Goal: Information Seeking & Learning: Learn about a topic

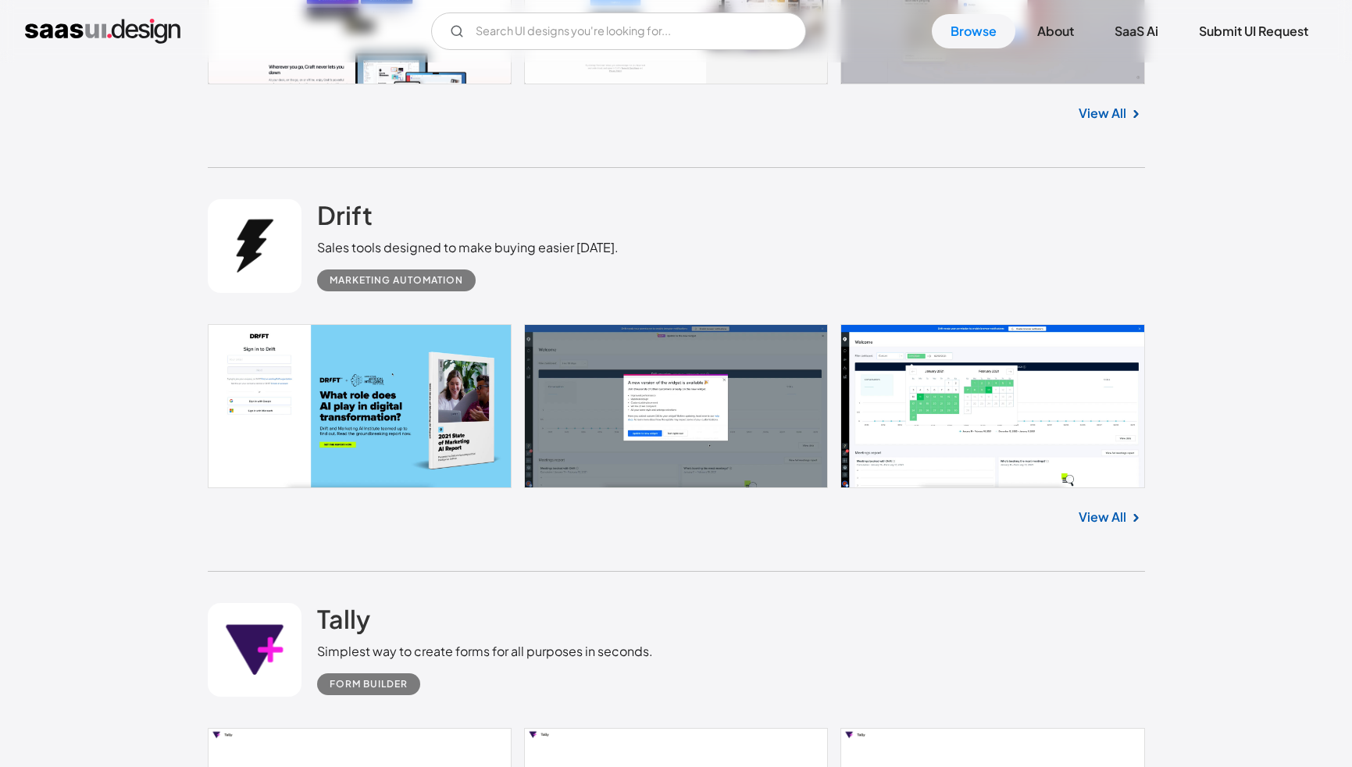
scroll to position [1120, 0]
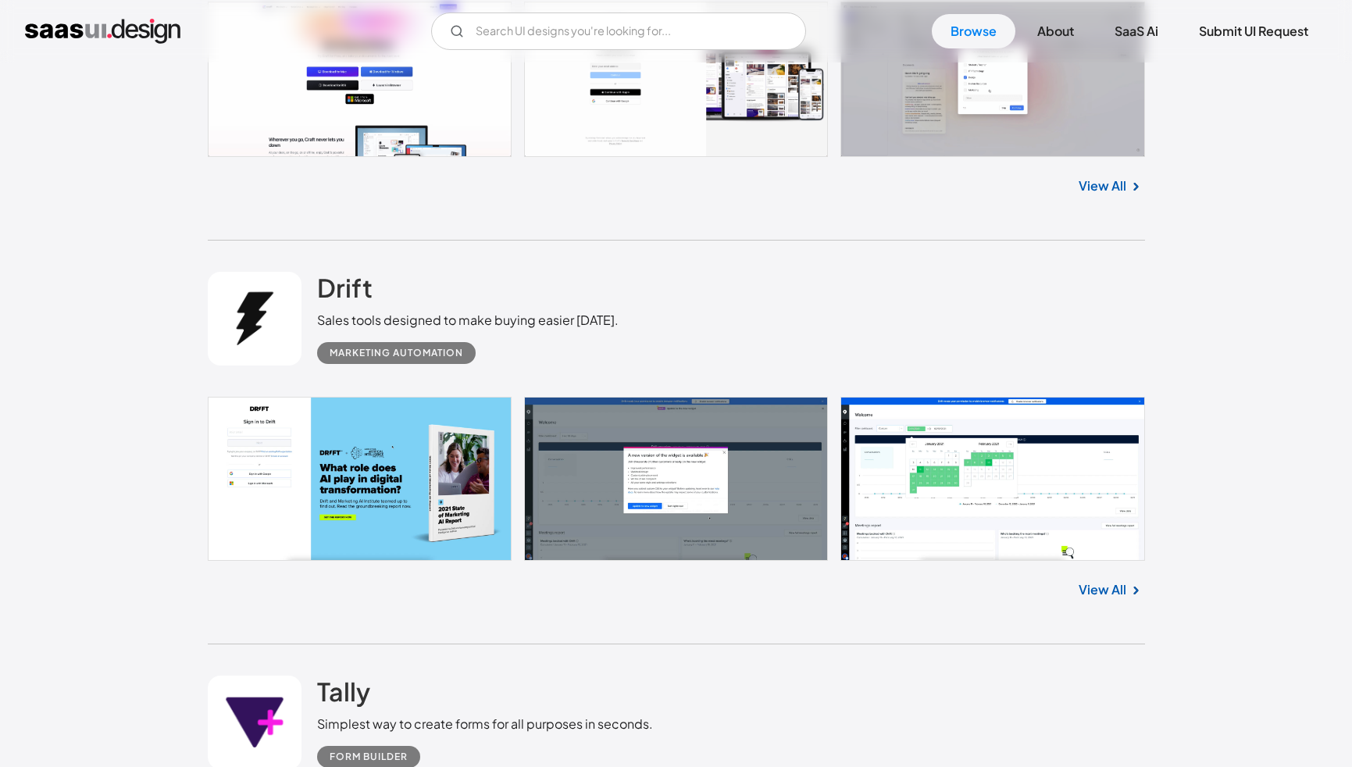
click at [1019, 436] on link at bounding box center [676, 479] width 937 height 165
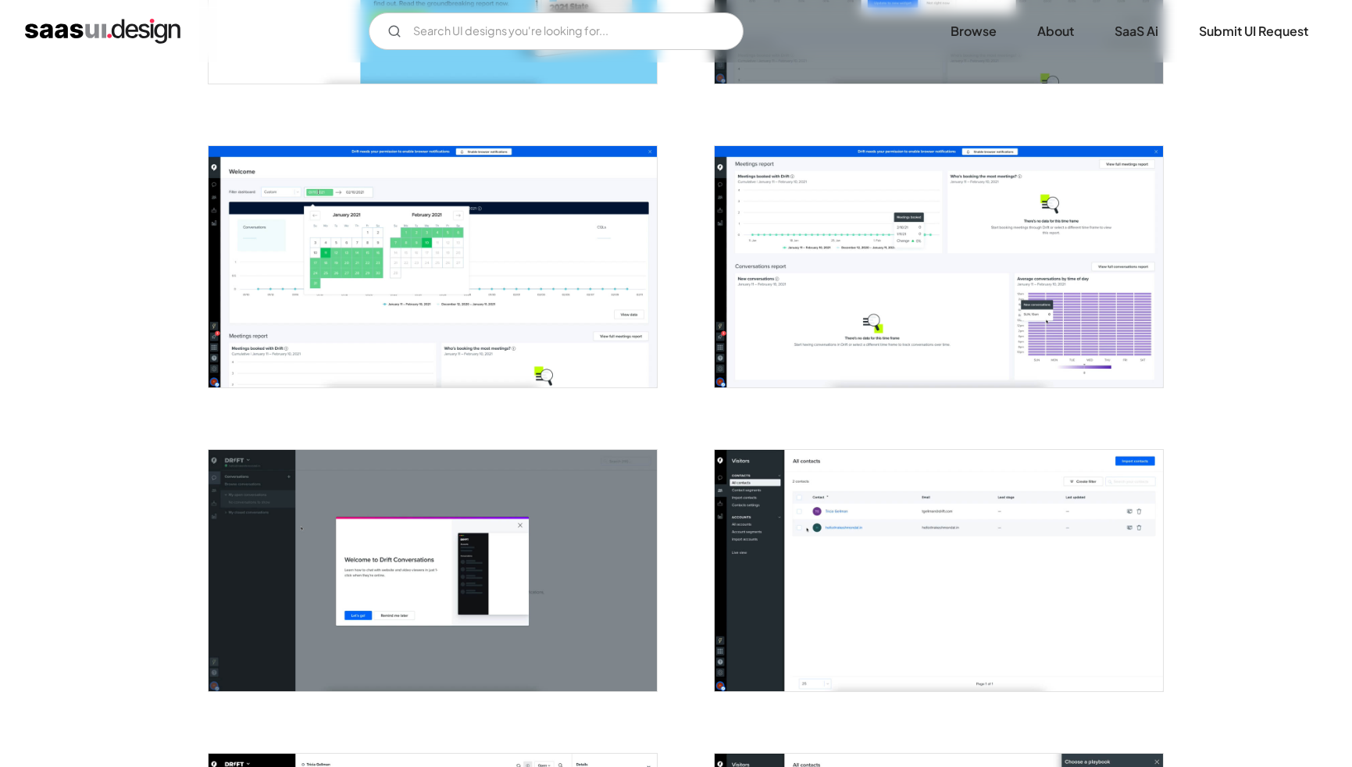
scroll to position [527, 0]
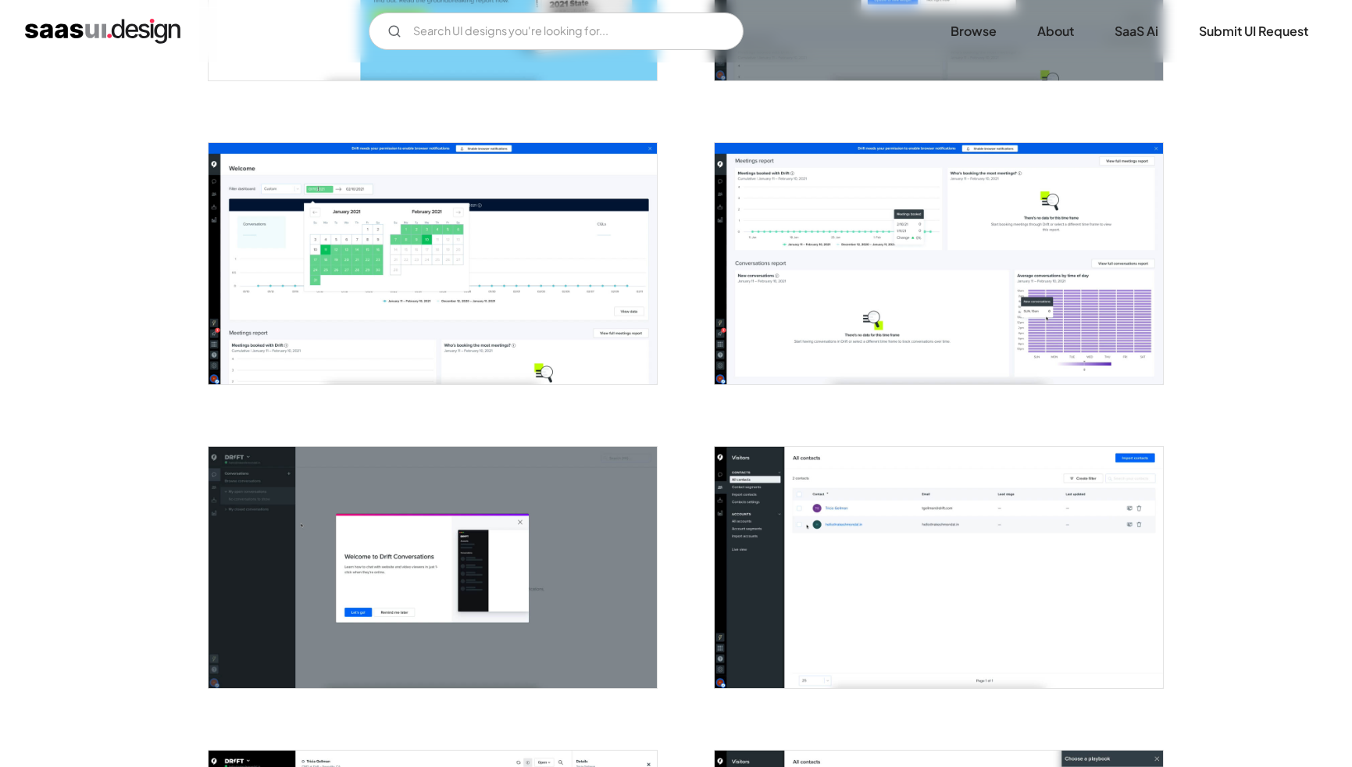
click at [848, 322] on img "open lightbox" at bounding box center [939, 263] width 448 height 241
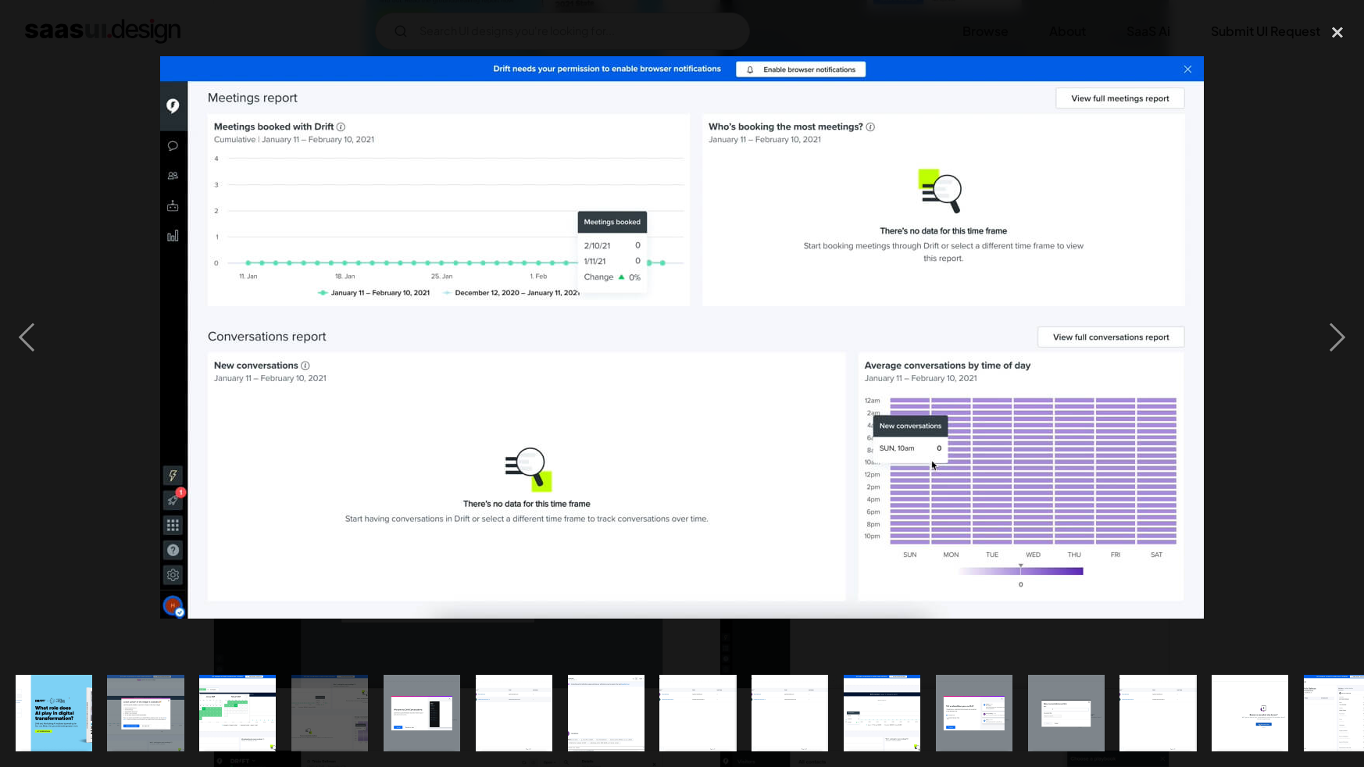
click at [514, 722] on img "show item 6 of 25" at bounding box center [514, 713] width 142 height 77
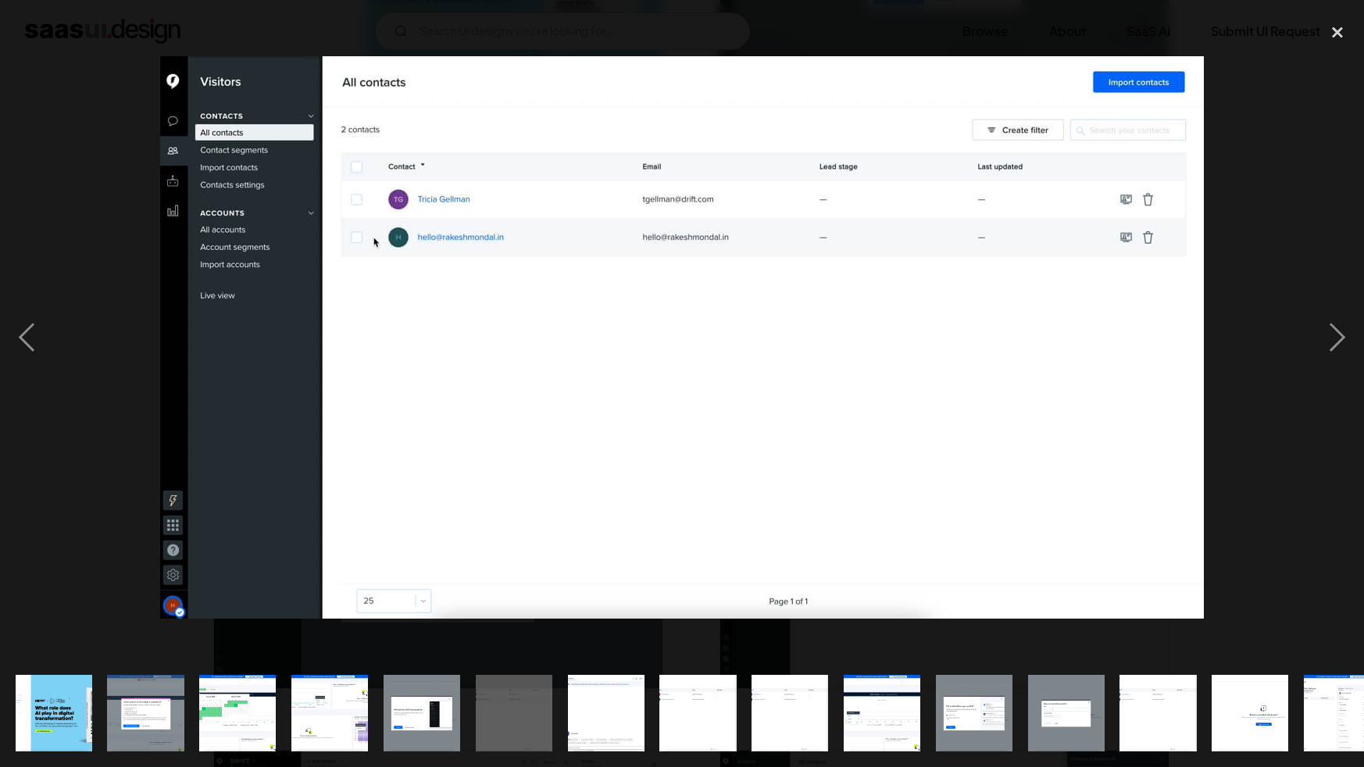
click at [1137, 708] on img "show item 13 of 25" at bounding box center [1158, 713] width 142 height 77
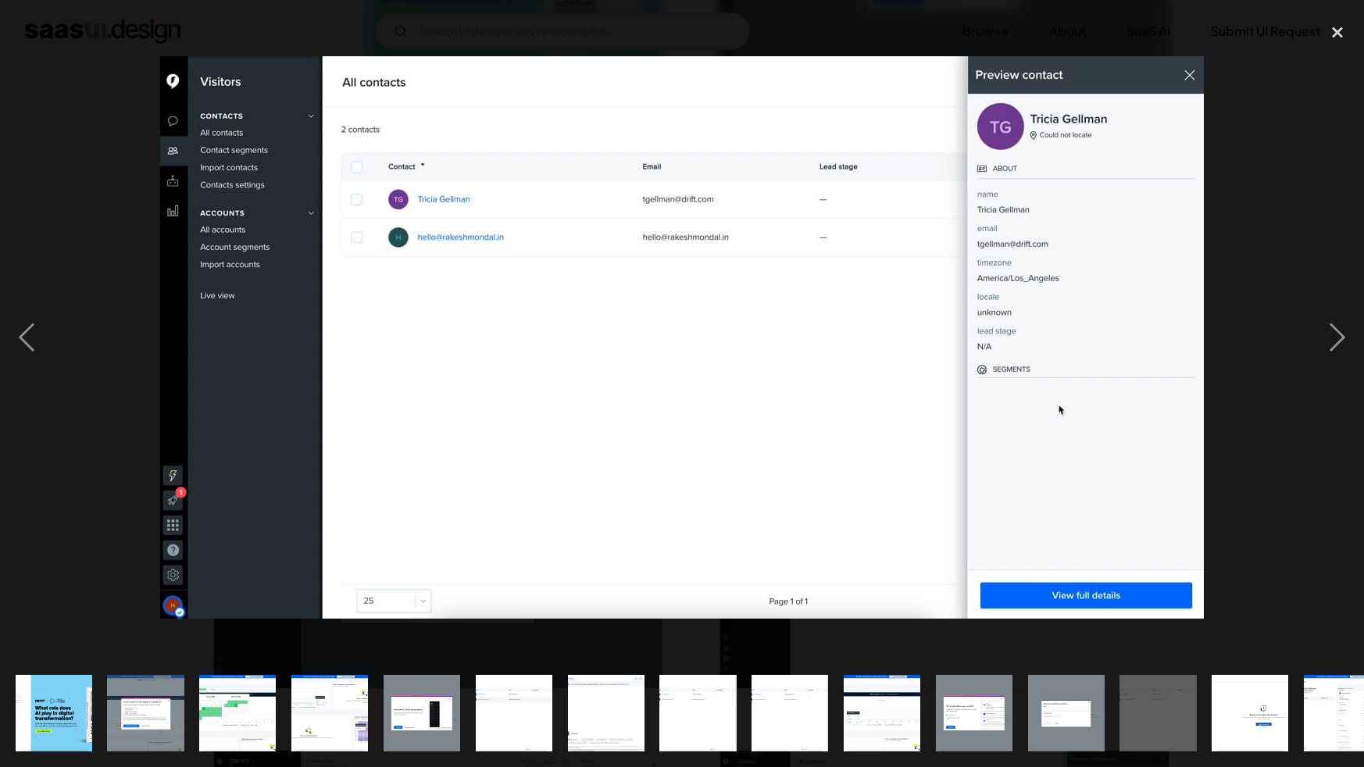
click at [893, 712] on img "show item 10 of 25" at bounding box center [882, 713] width 142 height 77
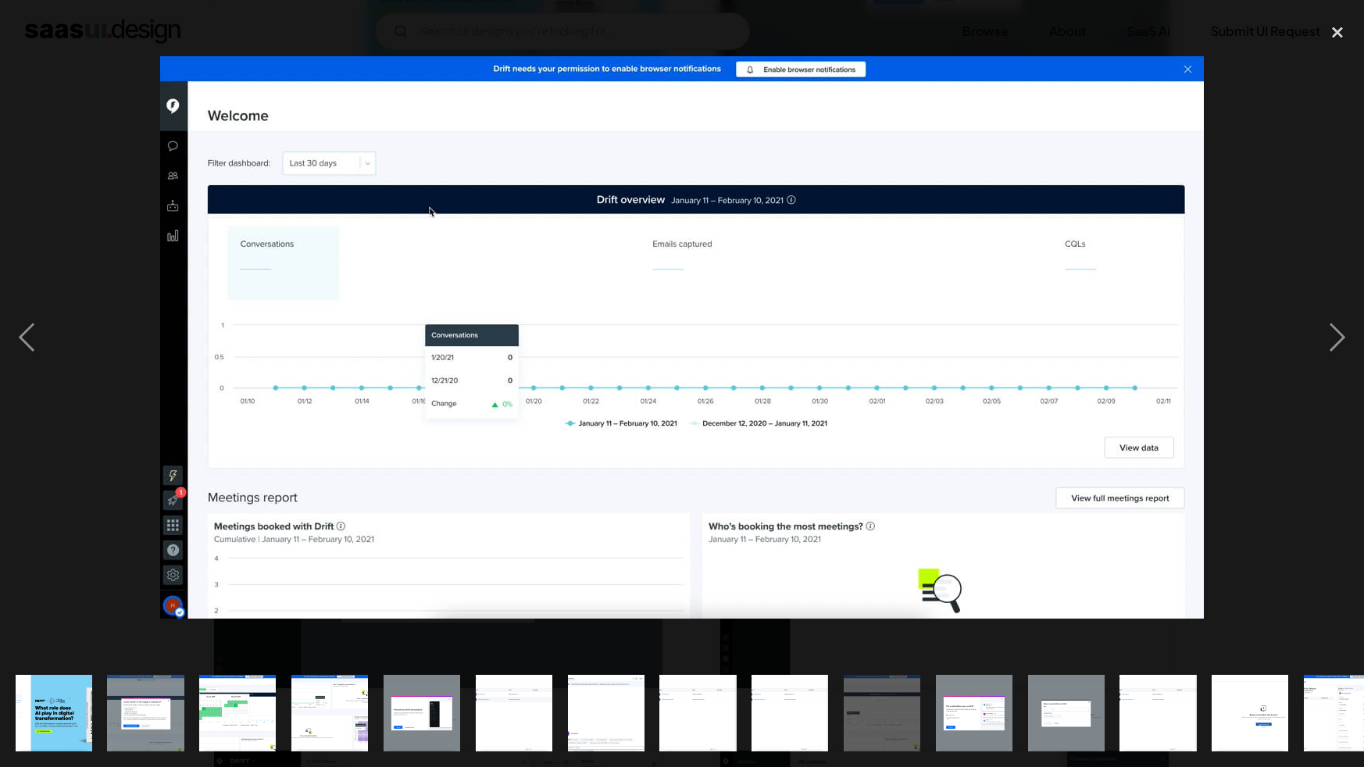
click at [618, 691] on img "show item 7 of 25" at bounding box center [606, 713] width 142 height 77
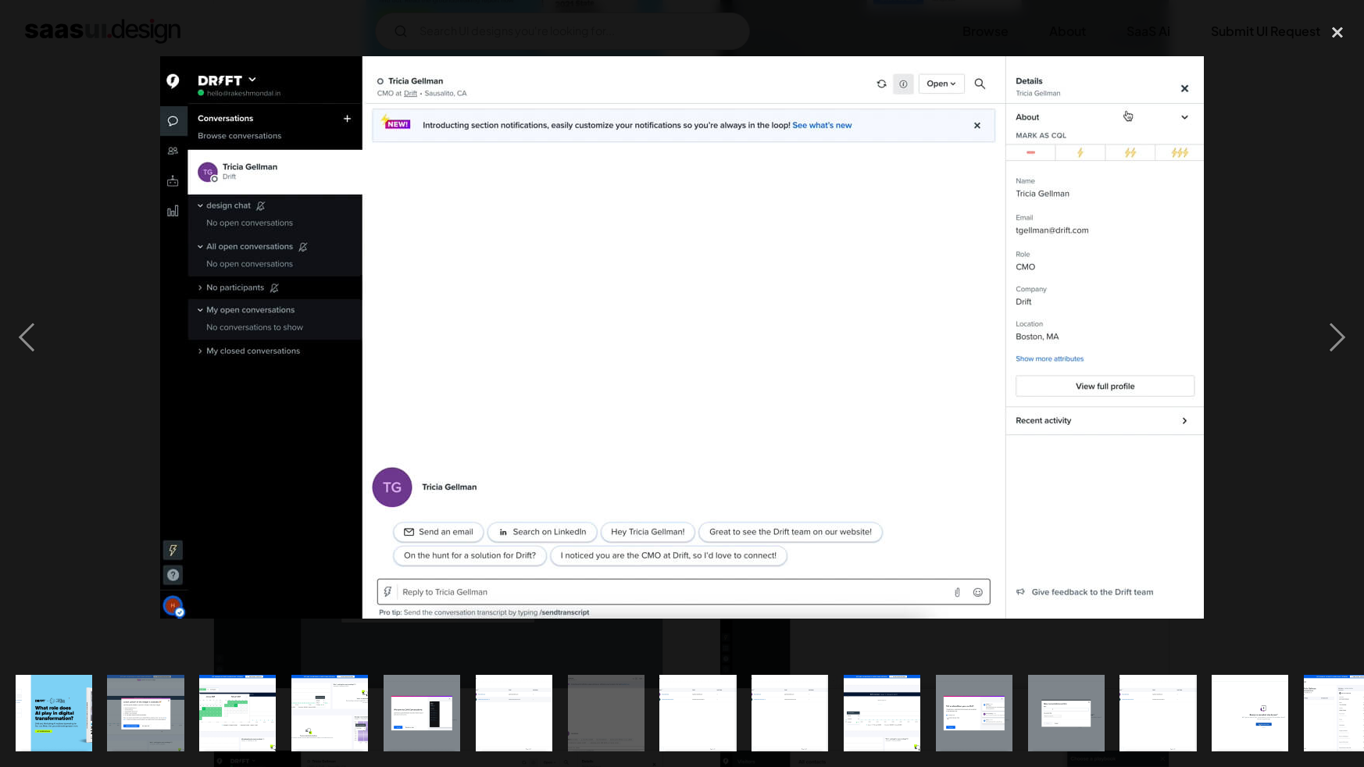
click at [83, 687] on img "show item 1 of 25" at bounding box center [54, 713] width 142 height 77
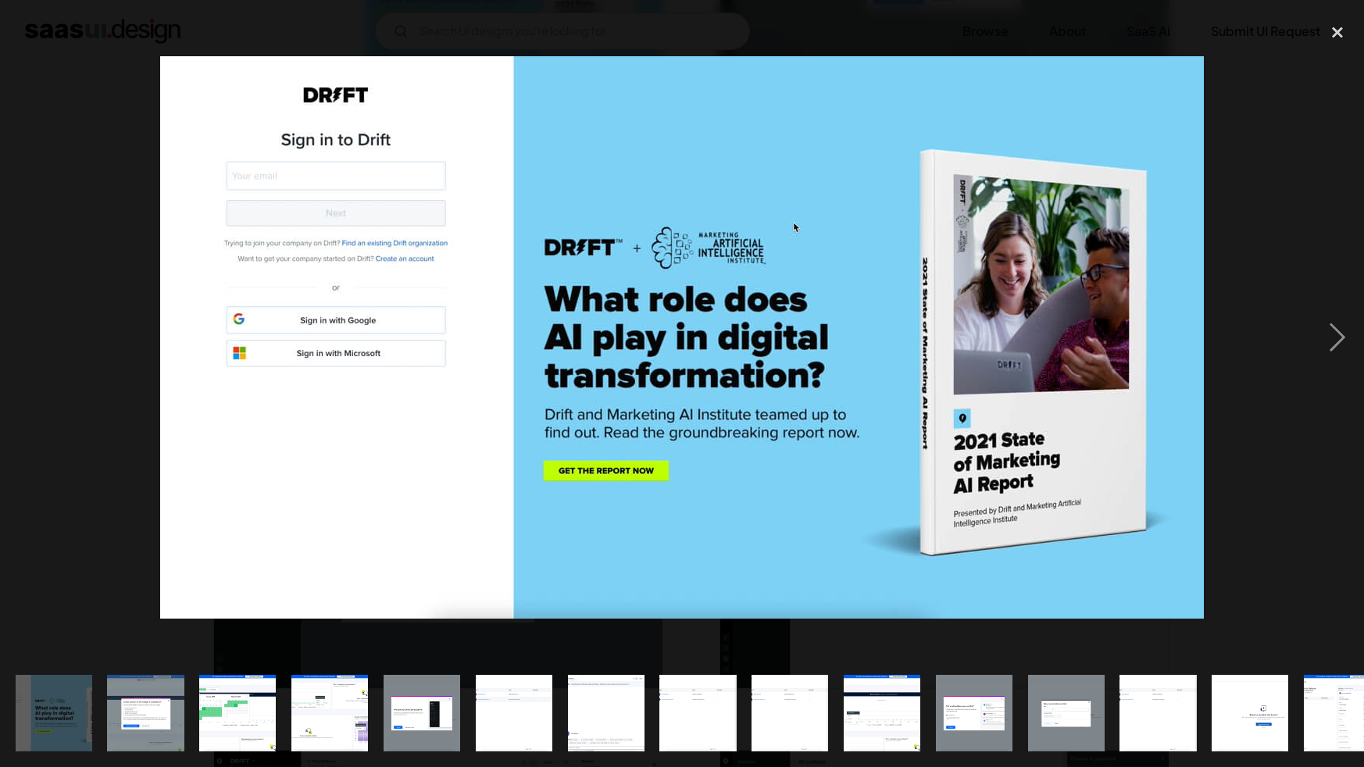
click at [163, 405] on img at bounding box center [682, 337] width 1044 height 562
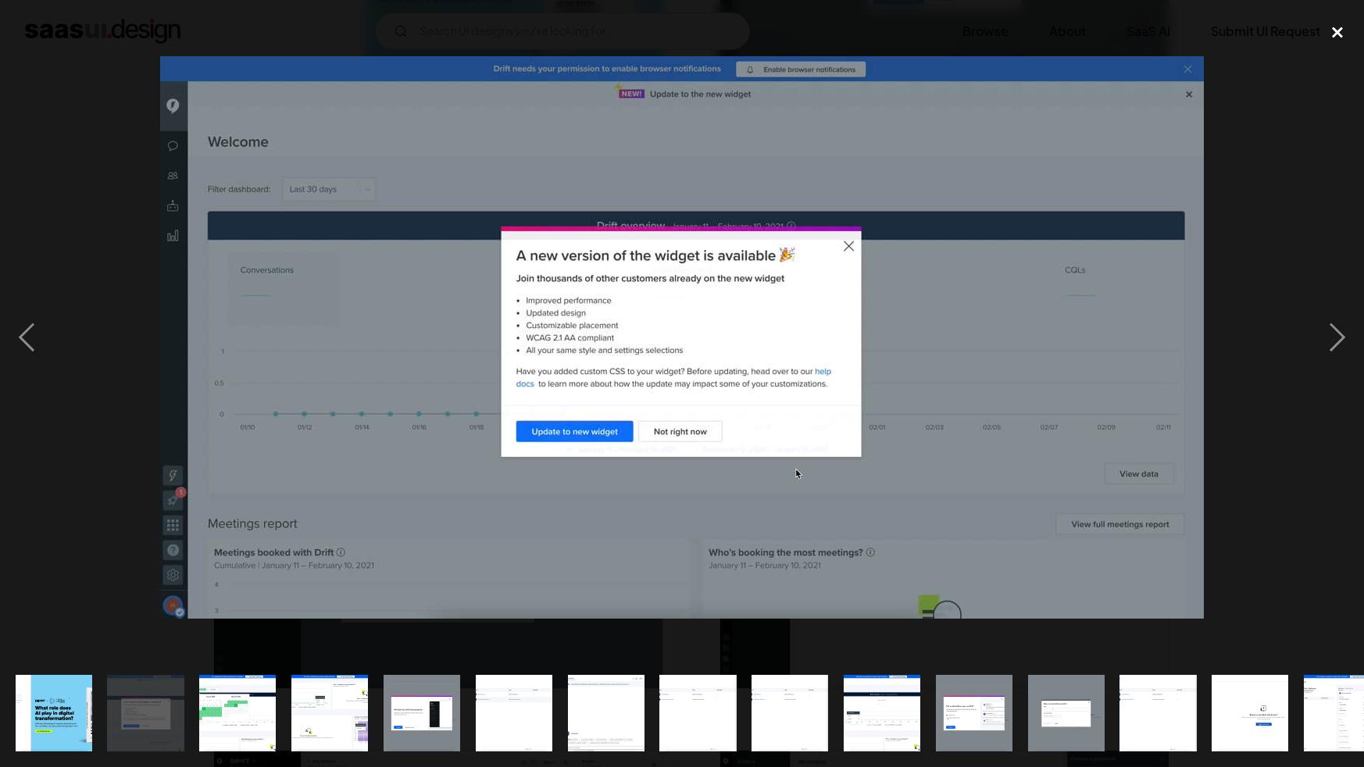
click at [1327, 40] on div "close lightbox" at bounding box center [1337, 33] width 53 height 34
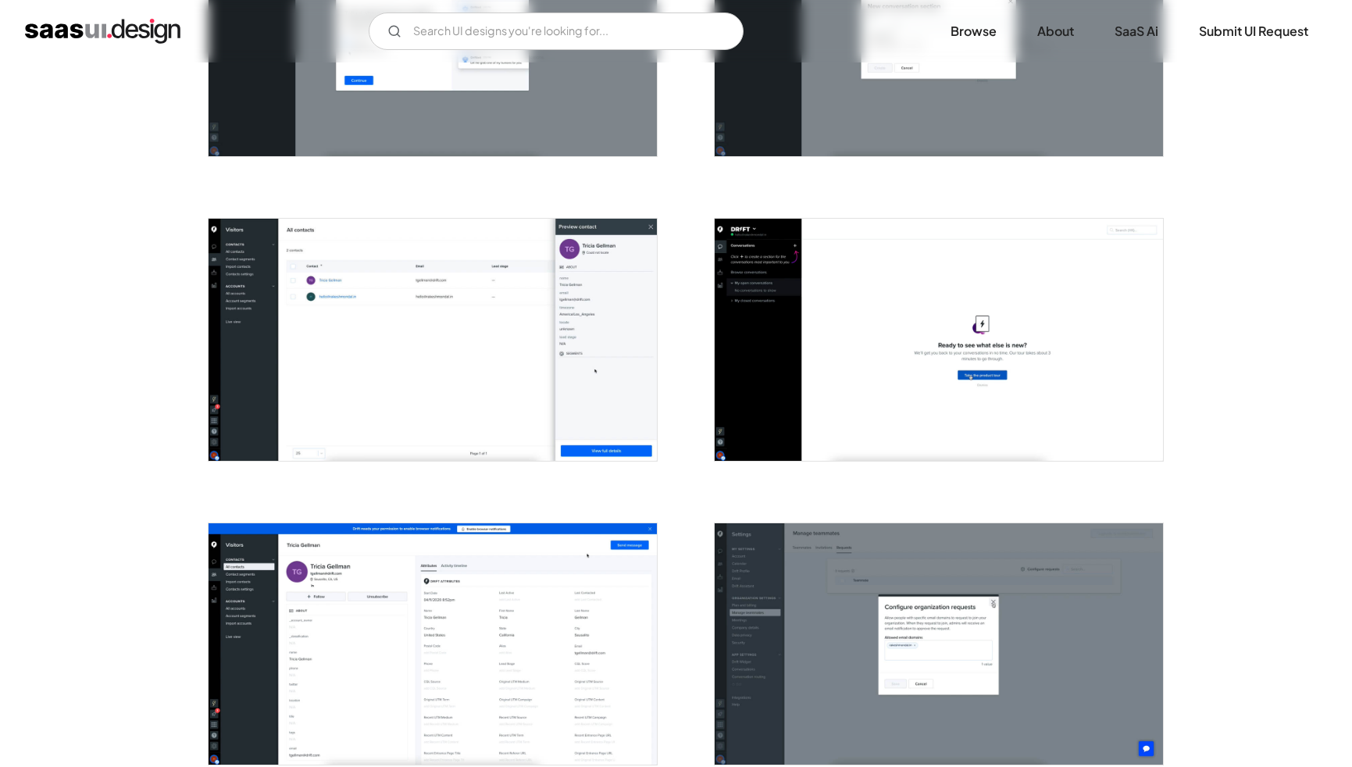
scroll to position [2180, 0]
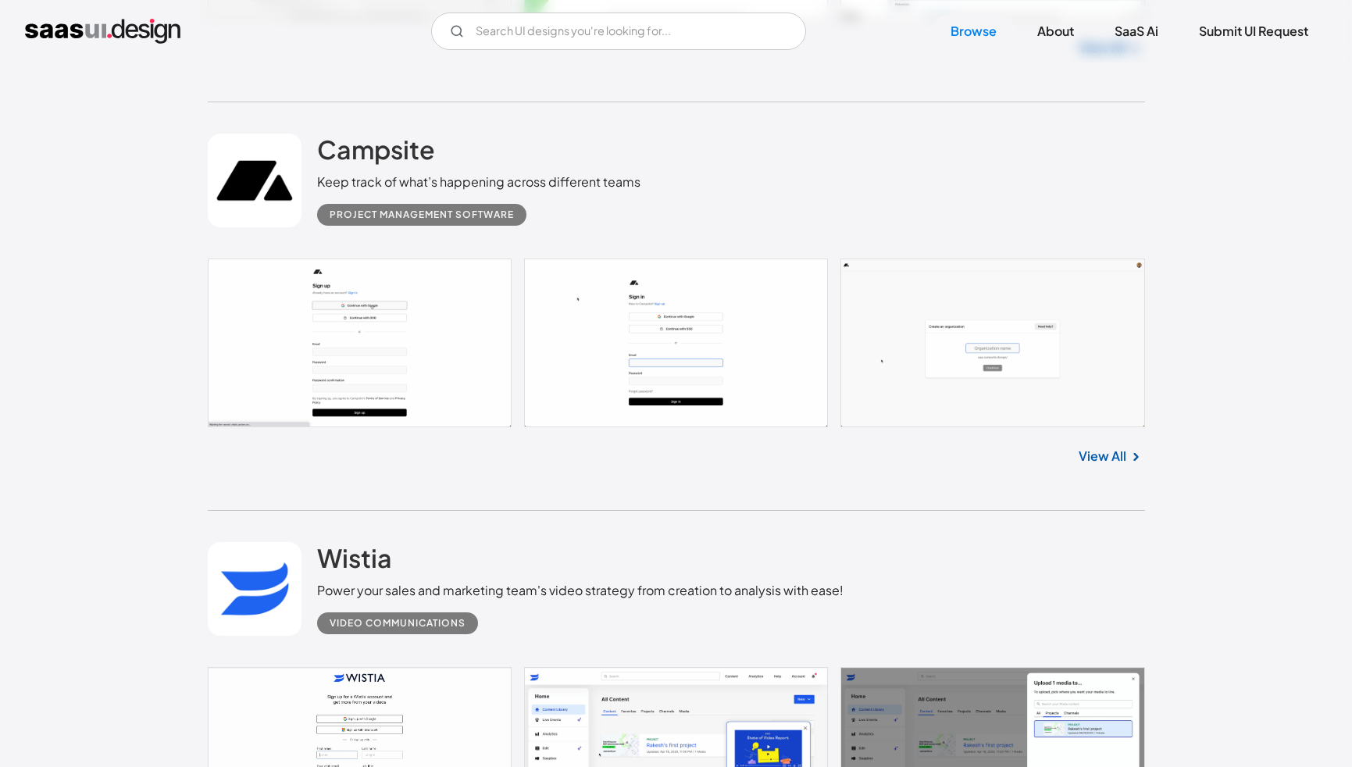
scroll to position [4996, 0]
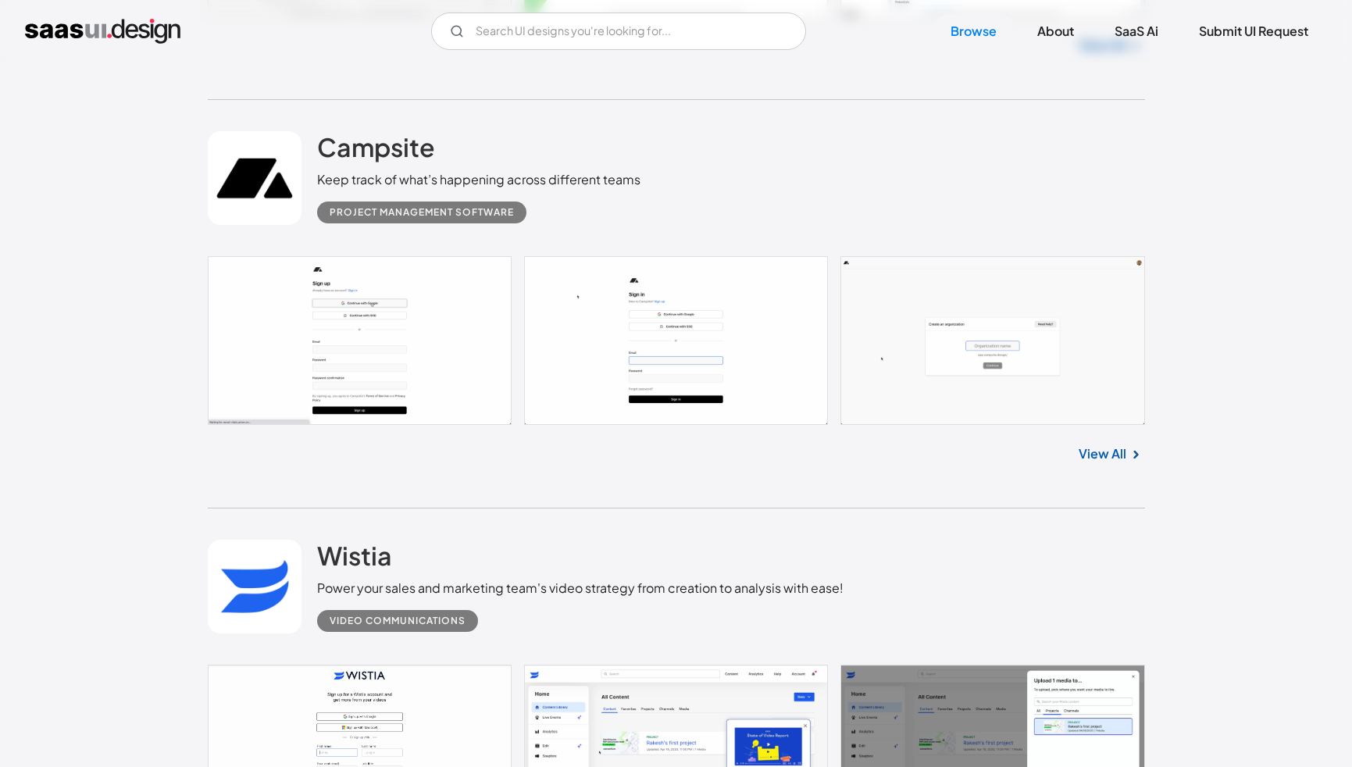
click at [1088, 463] on link "View All" at bounding box center [1103, 454] width 48 height 19
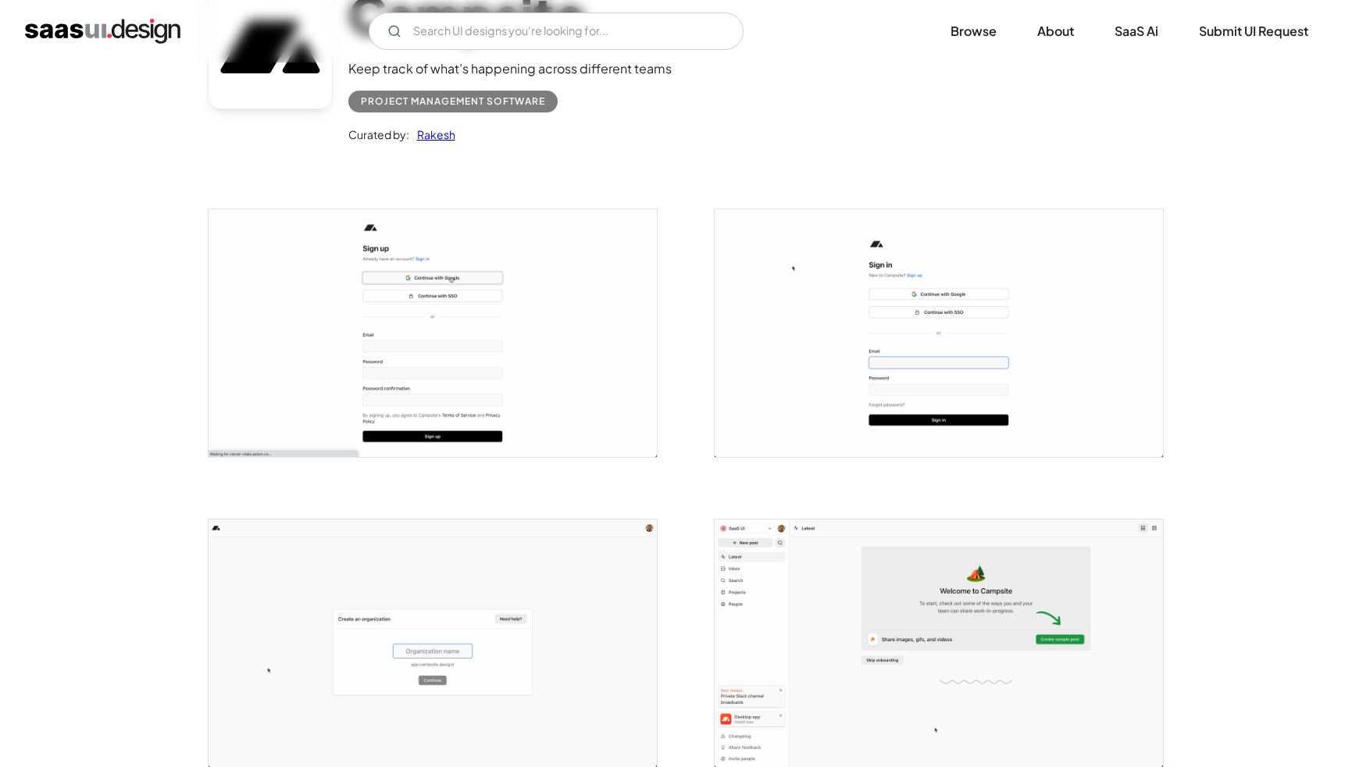
scroll to position [531, 0]
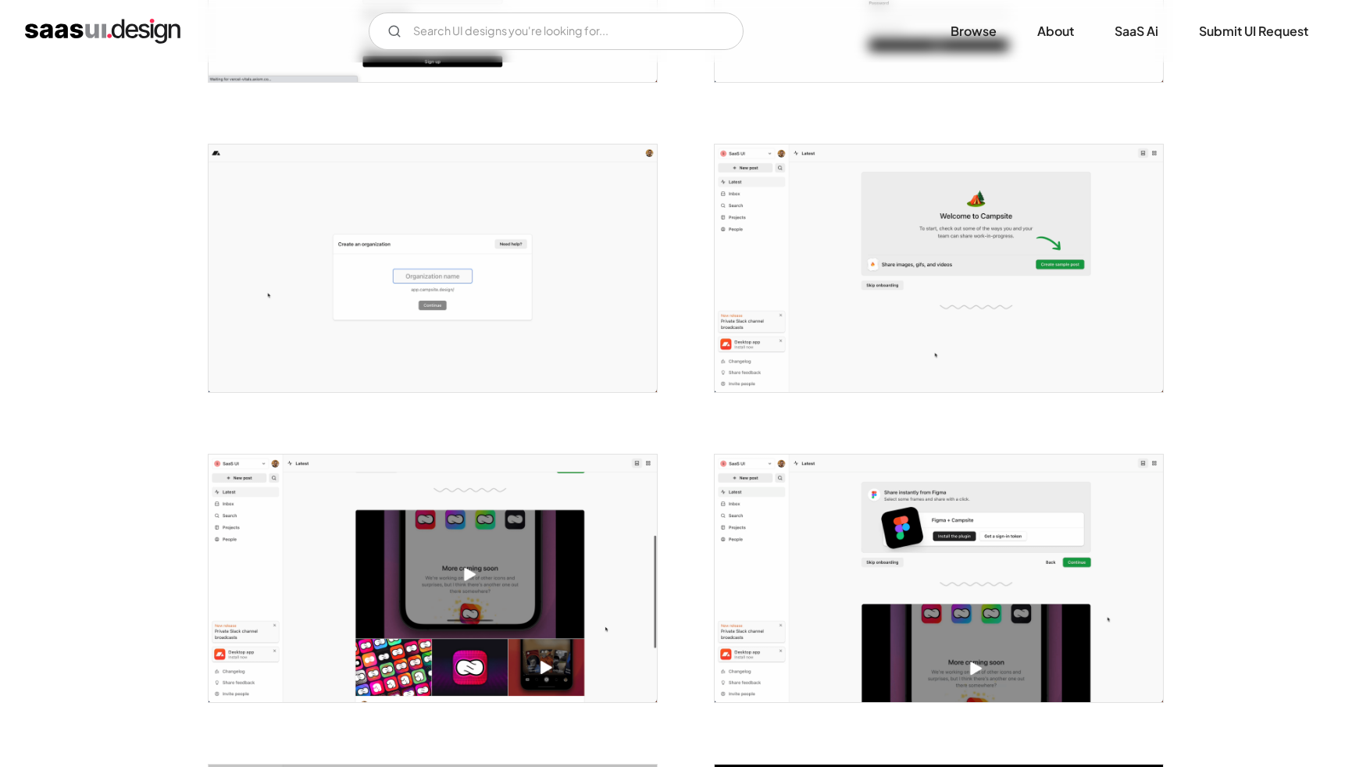
click at [818, 545] on img "open lightbox" at bounding box center [939, 579] width 448 height 248
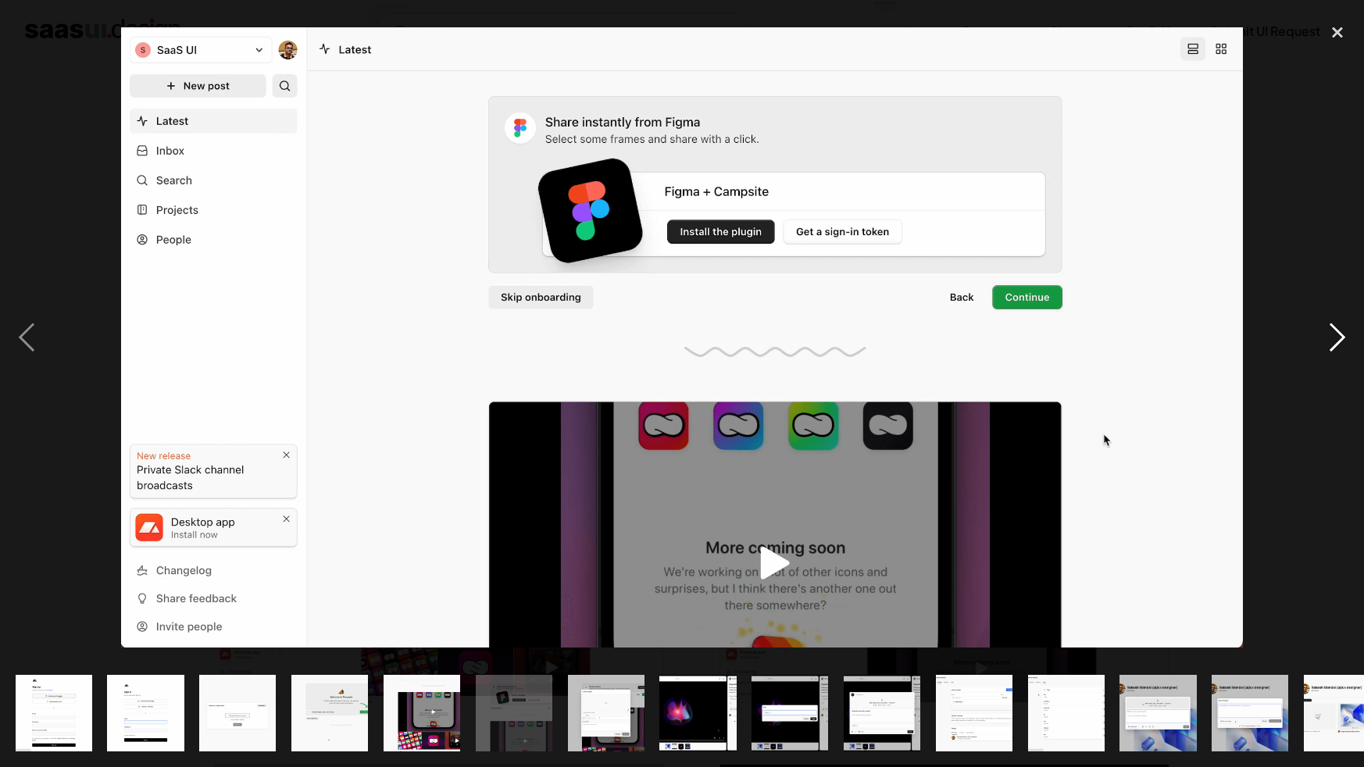
click at [1334, 337] on div "next image" at bounding box center [1337, 338] width 53 height 645
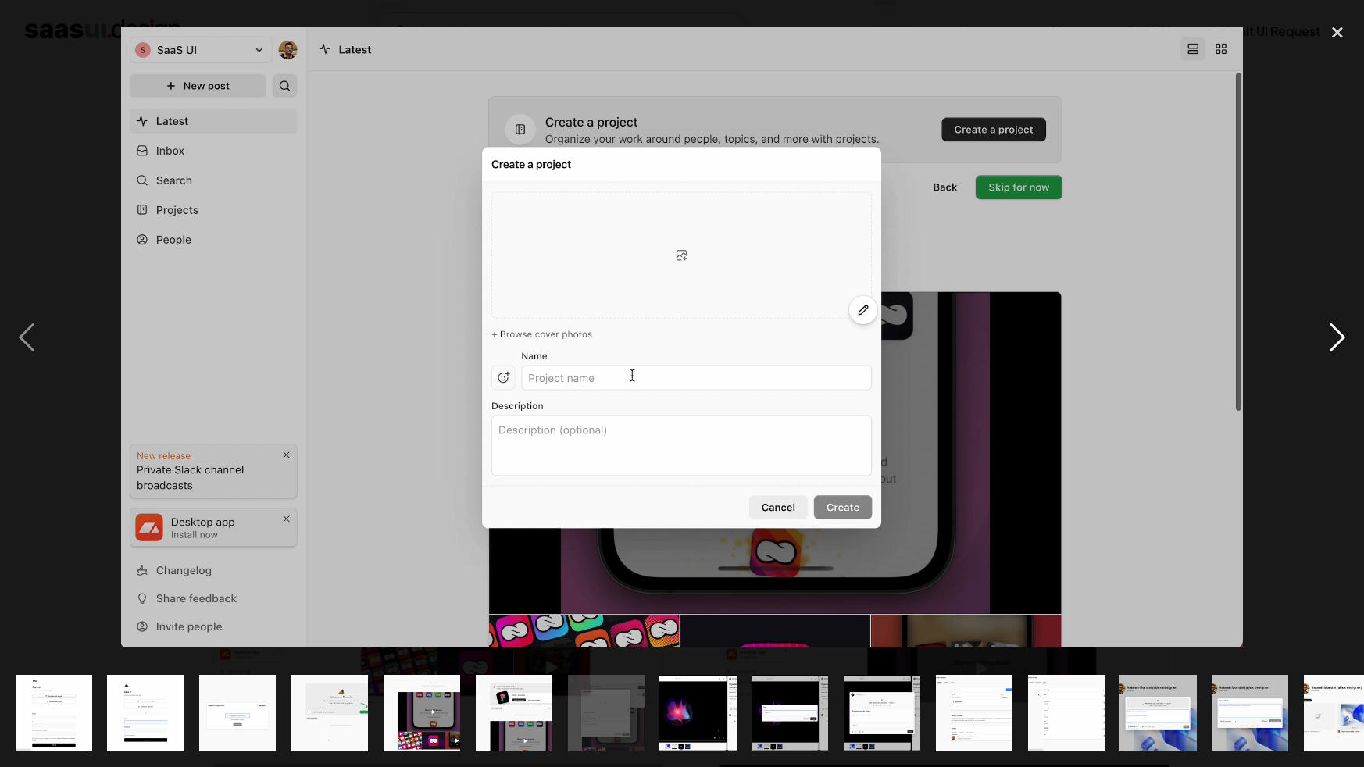
click at [1334, 337] on div "next image" at bounding box center [1337, 338] width 53 height 645
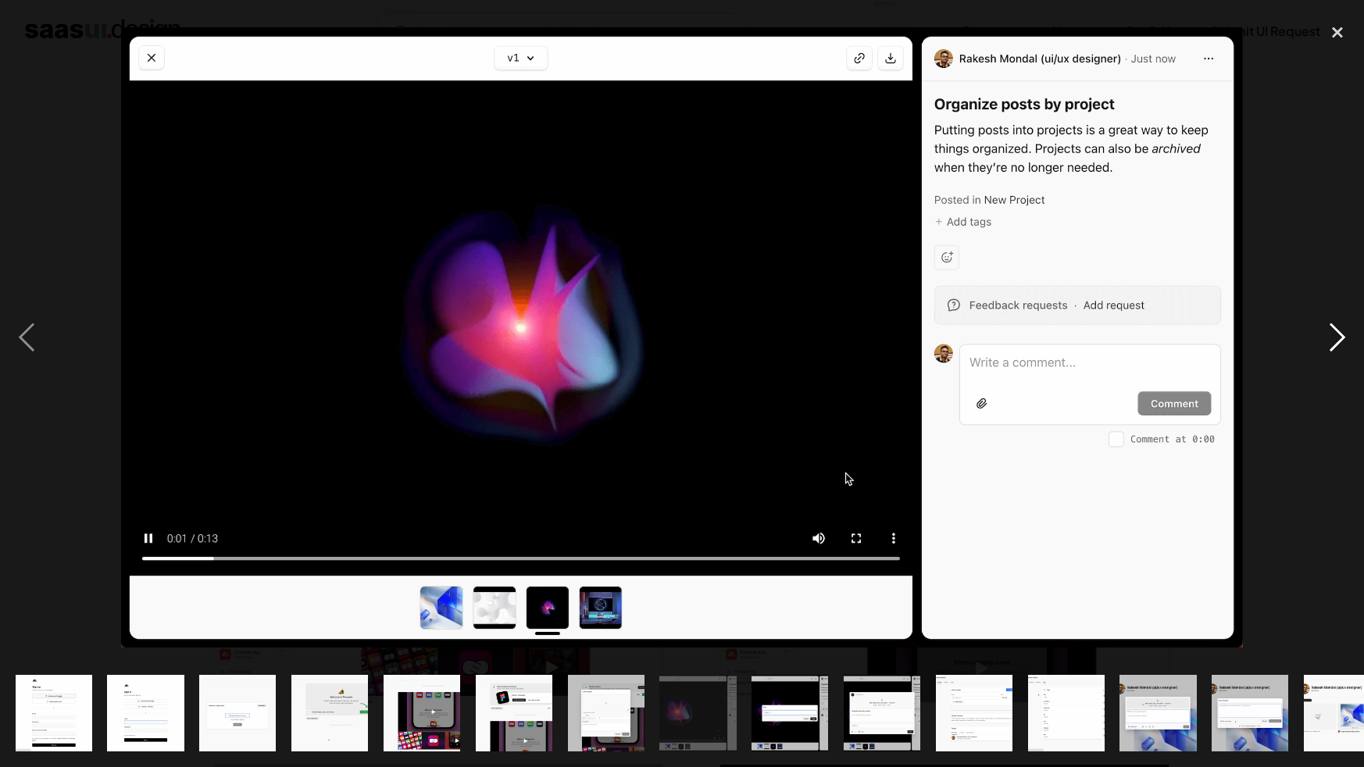
click at [1334, 337] on div "next image" at bounding box center [1337, 338] width 53 height 645
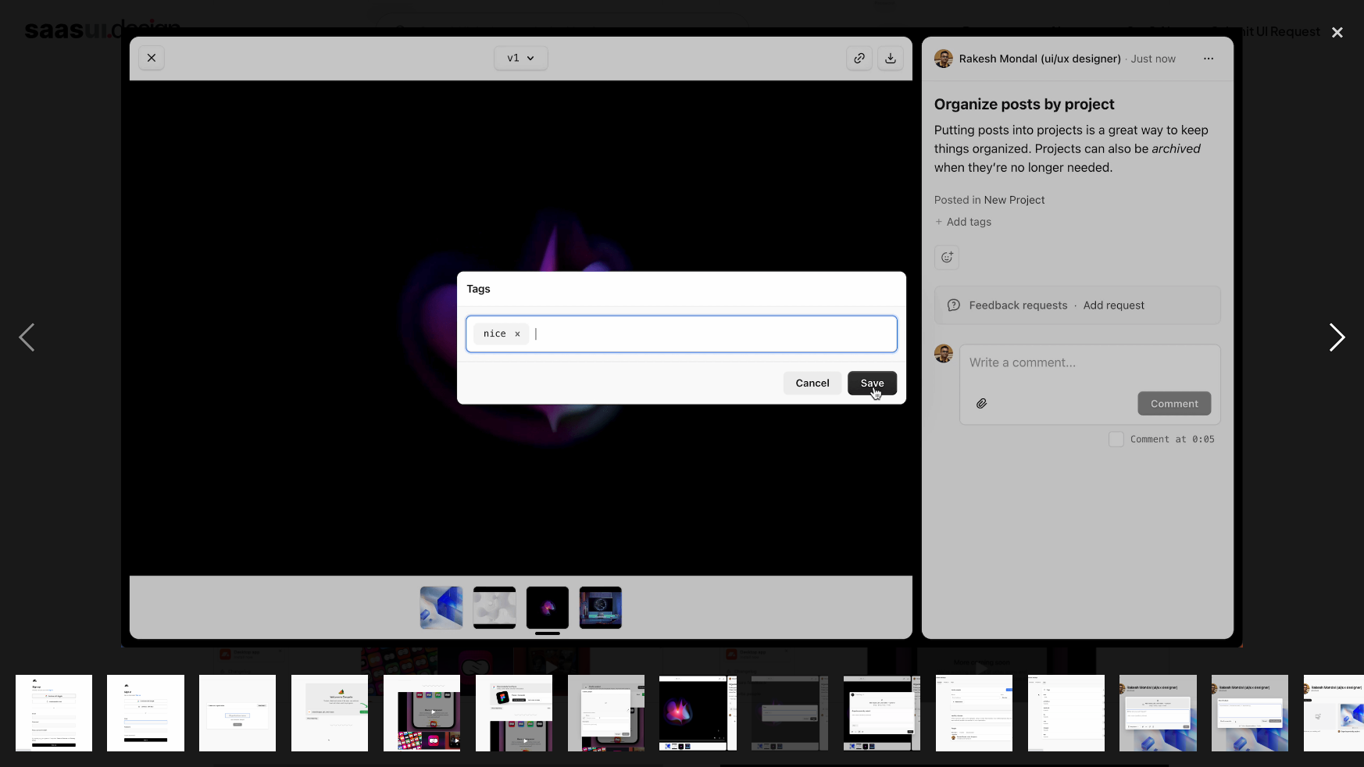
click at [1334, 337] on div "next image" at bounding box center [1337, 338] width 53 height 645
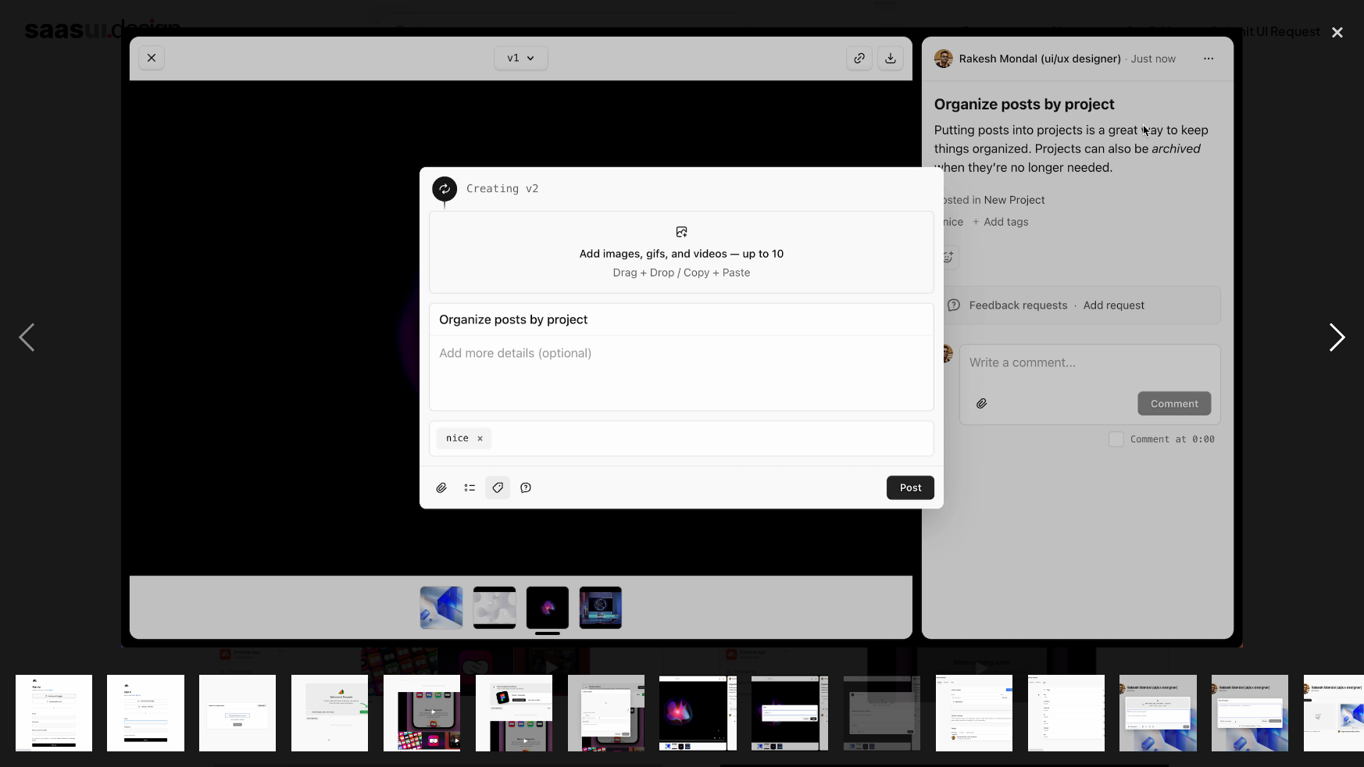
click at [1334, 337] on div "next image" at bounding box center [1337, 338] width 53 height 645
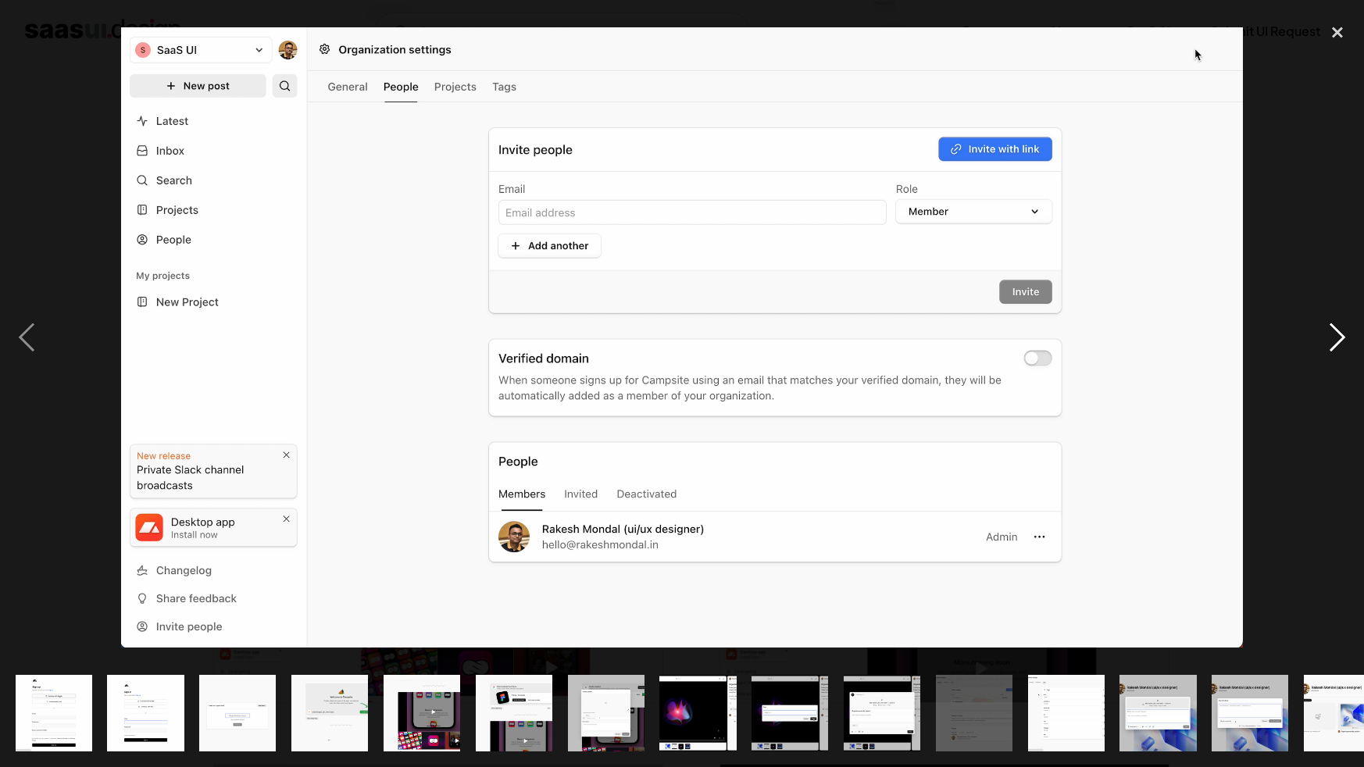
click at [1334, 337] on div "next image" at bounding box center [1337, 338] width 53 height 645
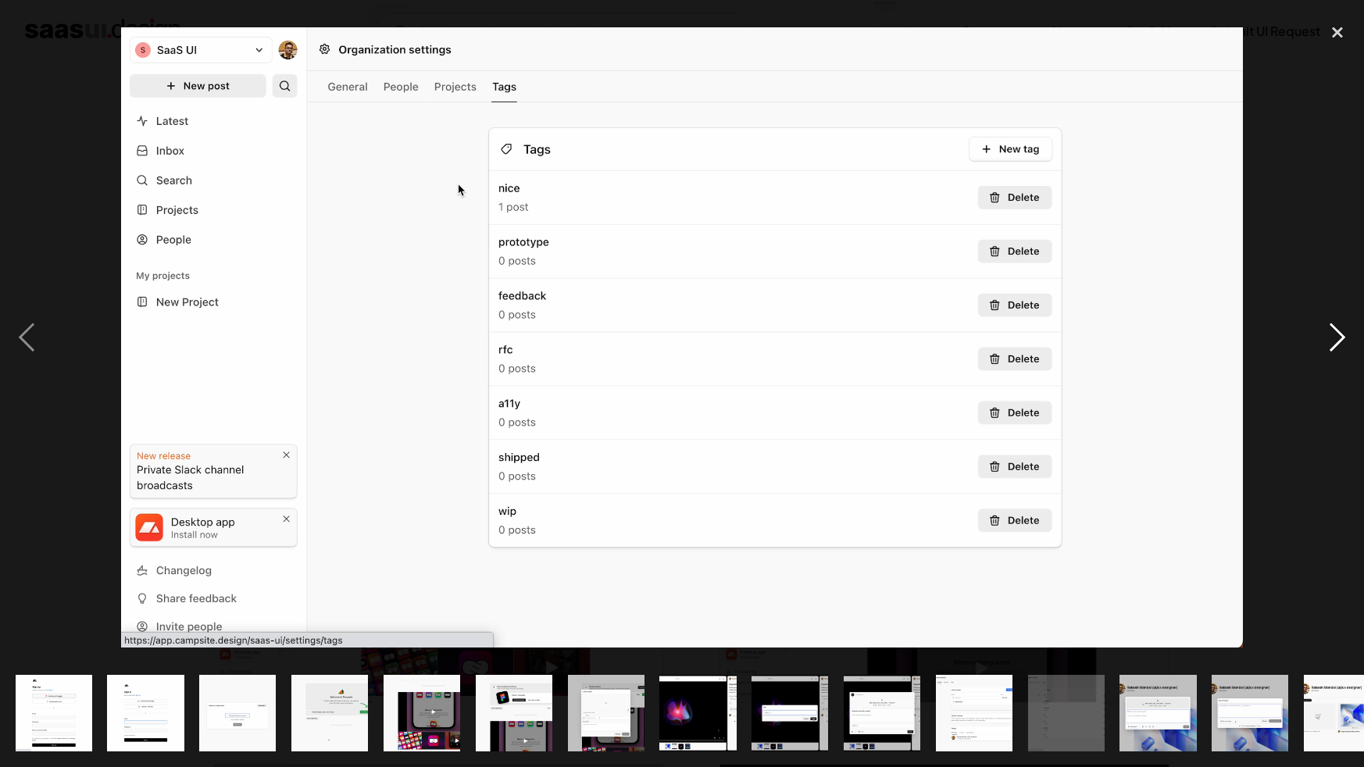
click at [1334, 337] on div "next image" at bounding box center [1337, 338] width 53 height 645
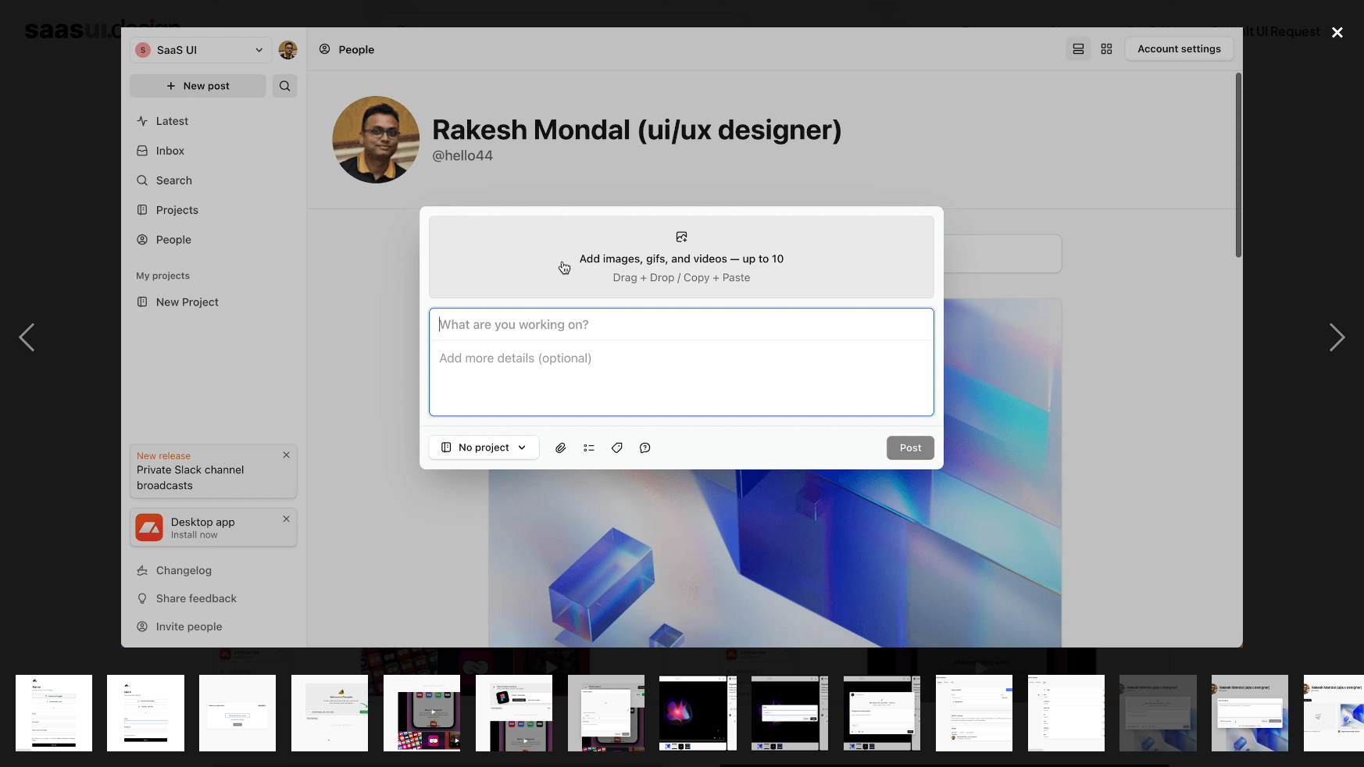
click at [1337, 27] on div "close lightbox" at bounding box center [1337, 33] width 53 height 34
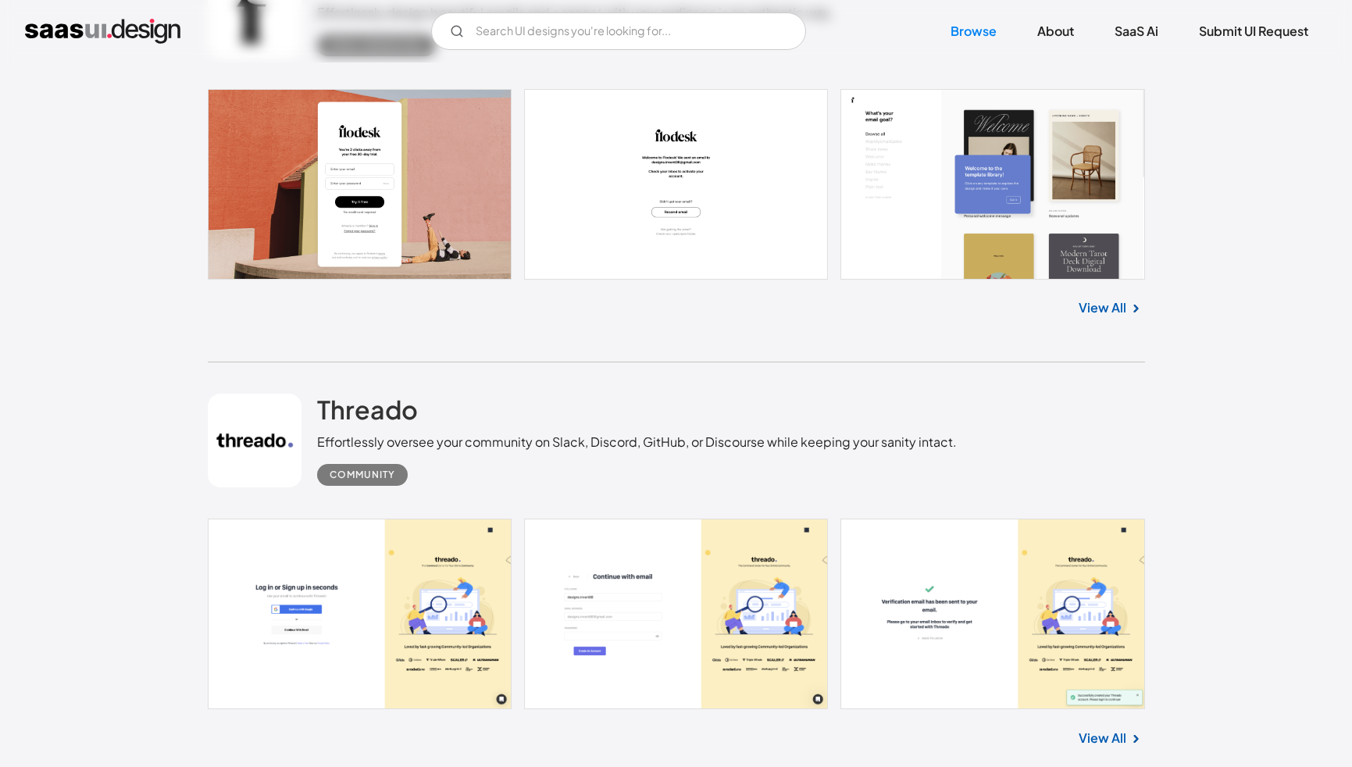
scroll to position [8455, 0]
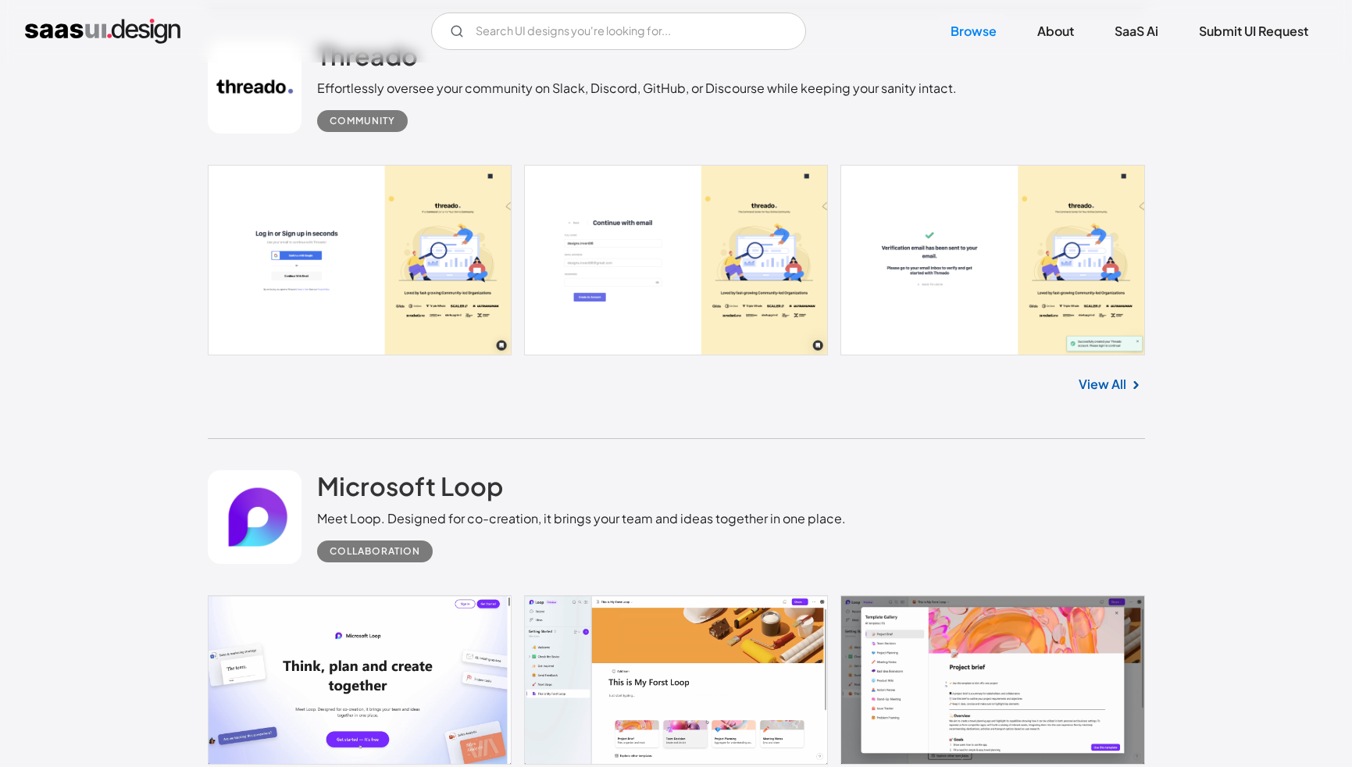
click at [1024, 355] on link at bounding box center [676, 260] width 937 height 191
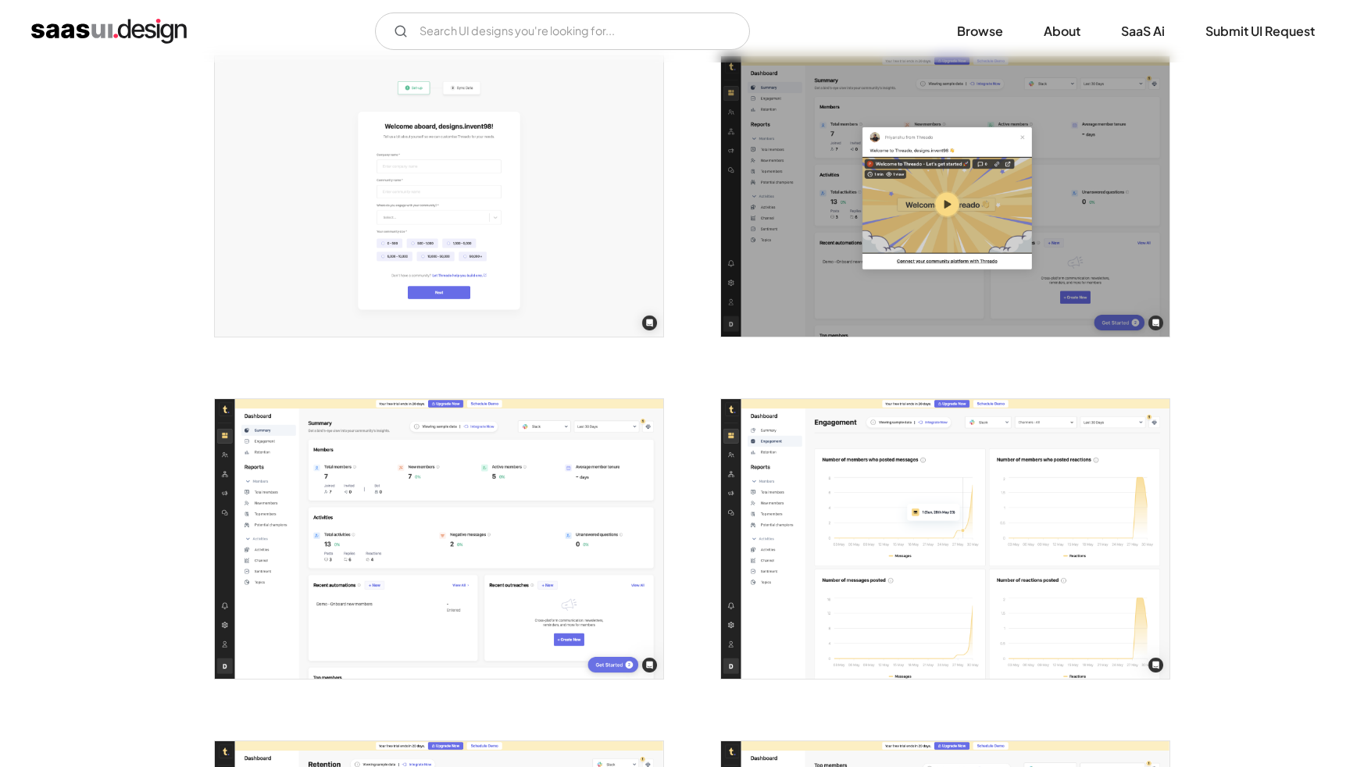
scroll to position [998, 0]
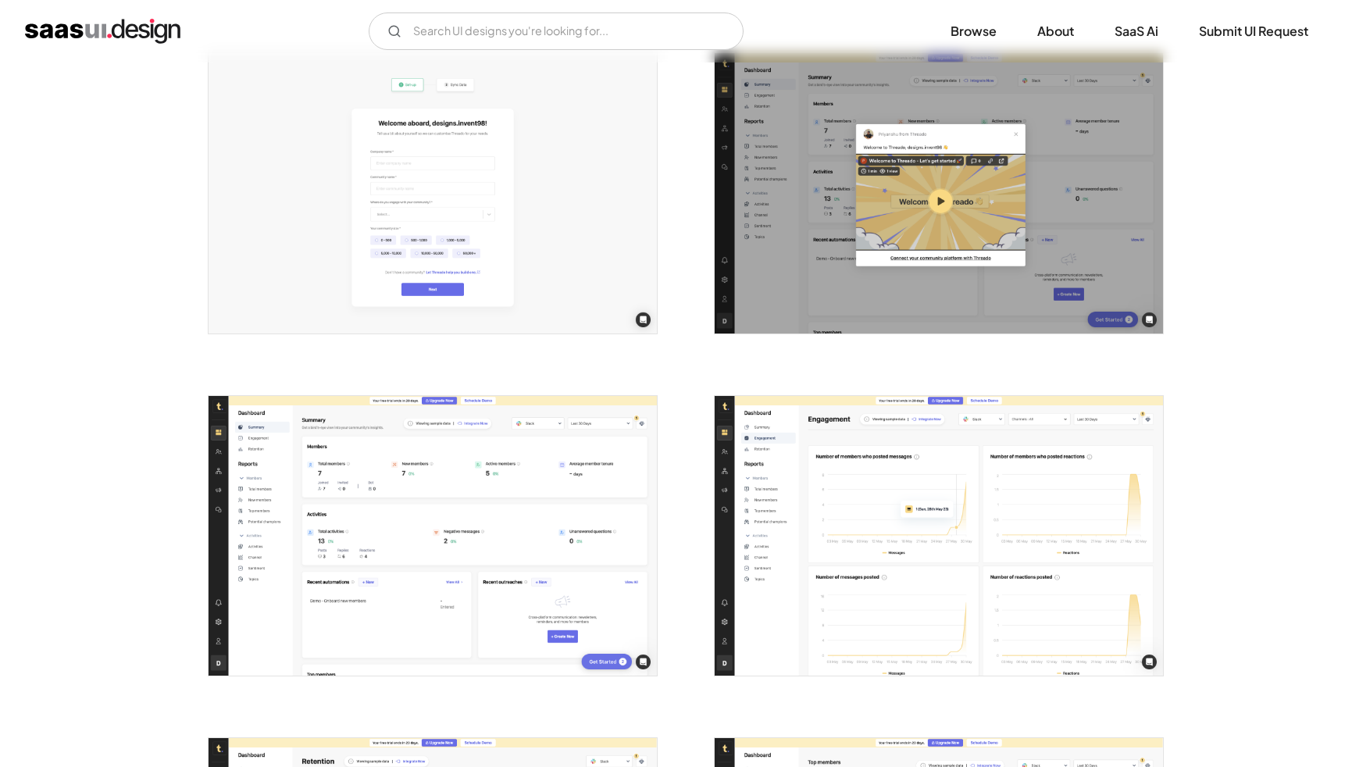
click at [527, 517] on img "open lightbox" at bounding box center [433, 536] width 448 height 280
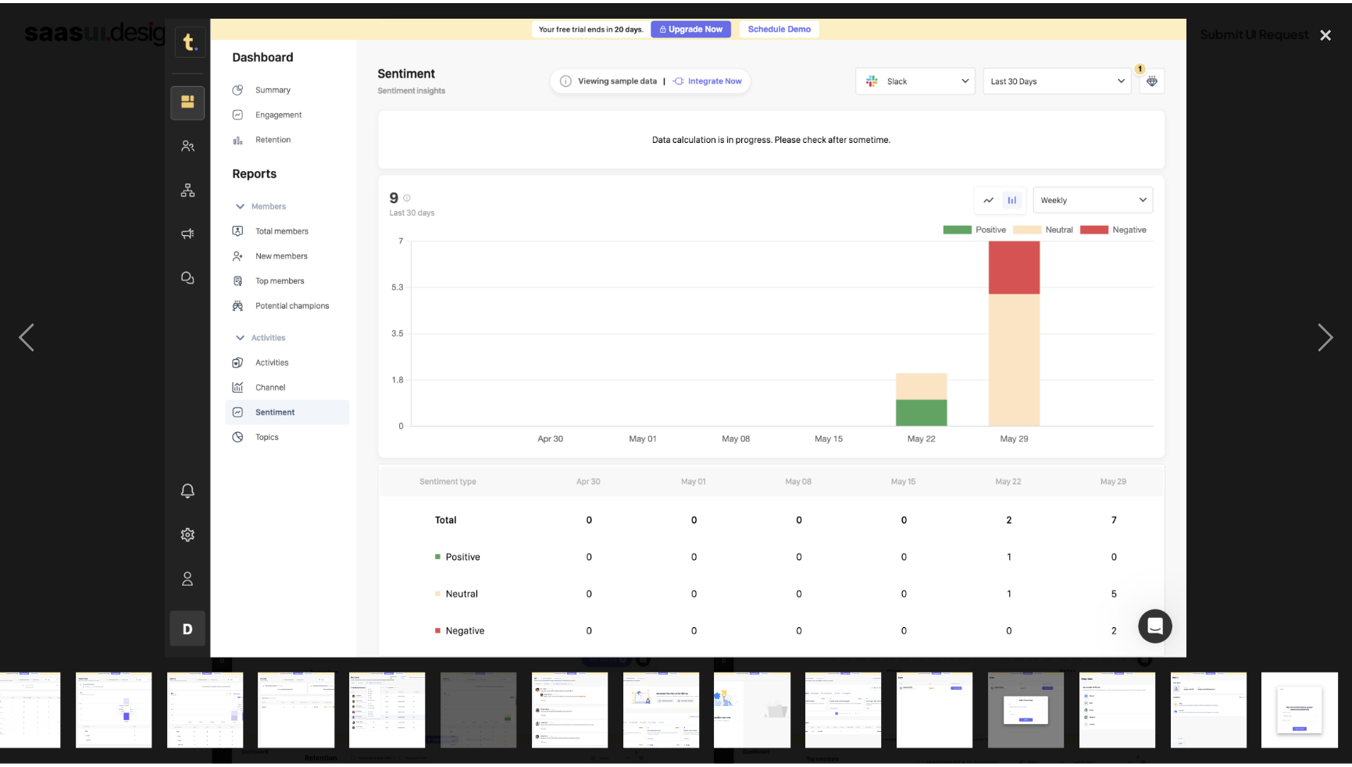
scroll to position [0, 860]
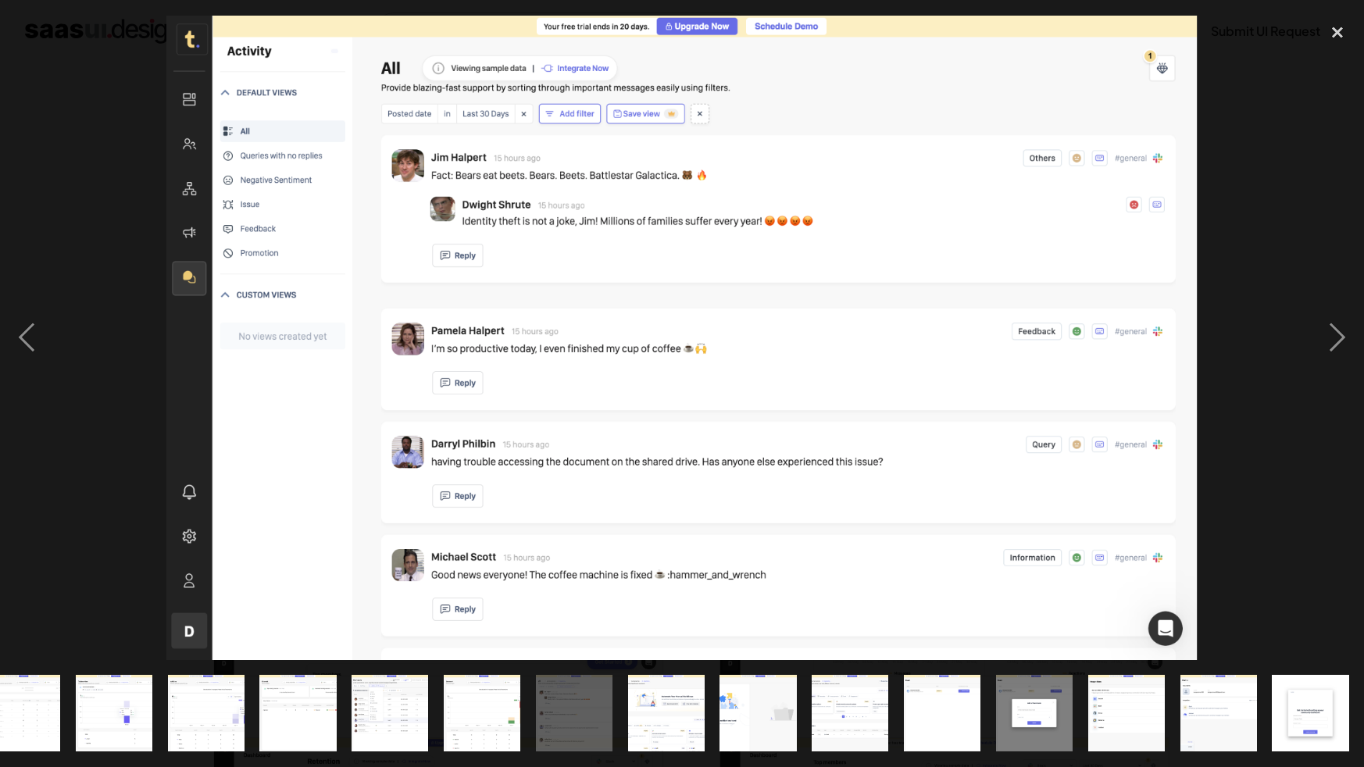
click at [137, 131] on div at bounding box center [682, 338] width 1364 height 645
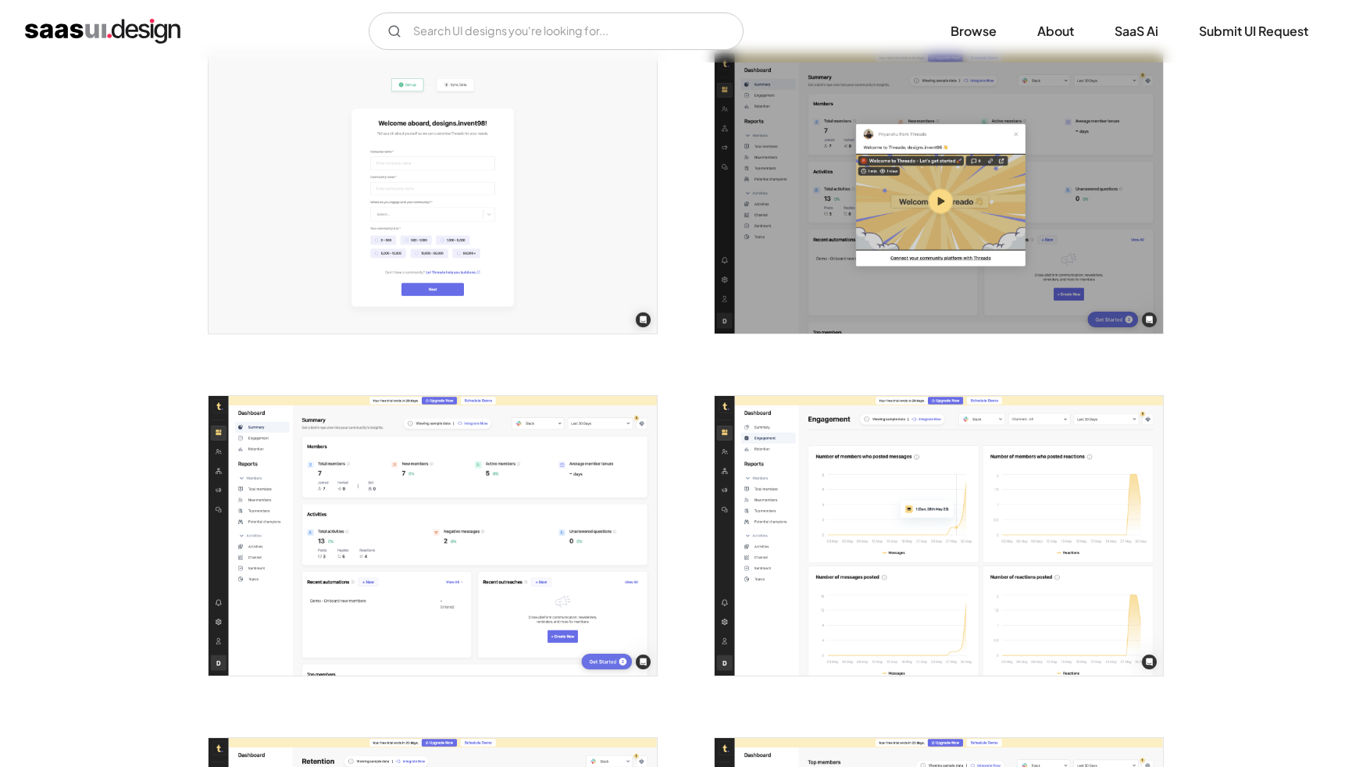
scroll to position [0, 0]
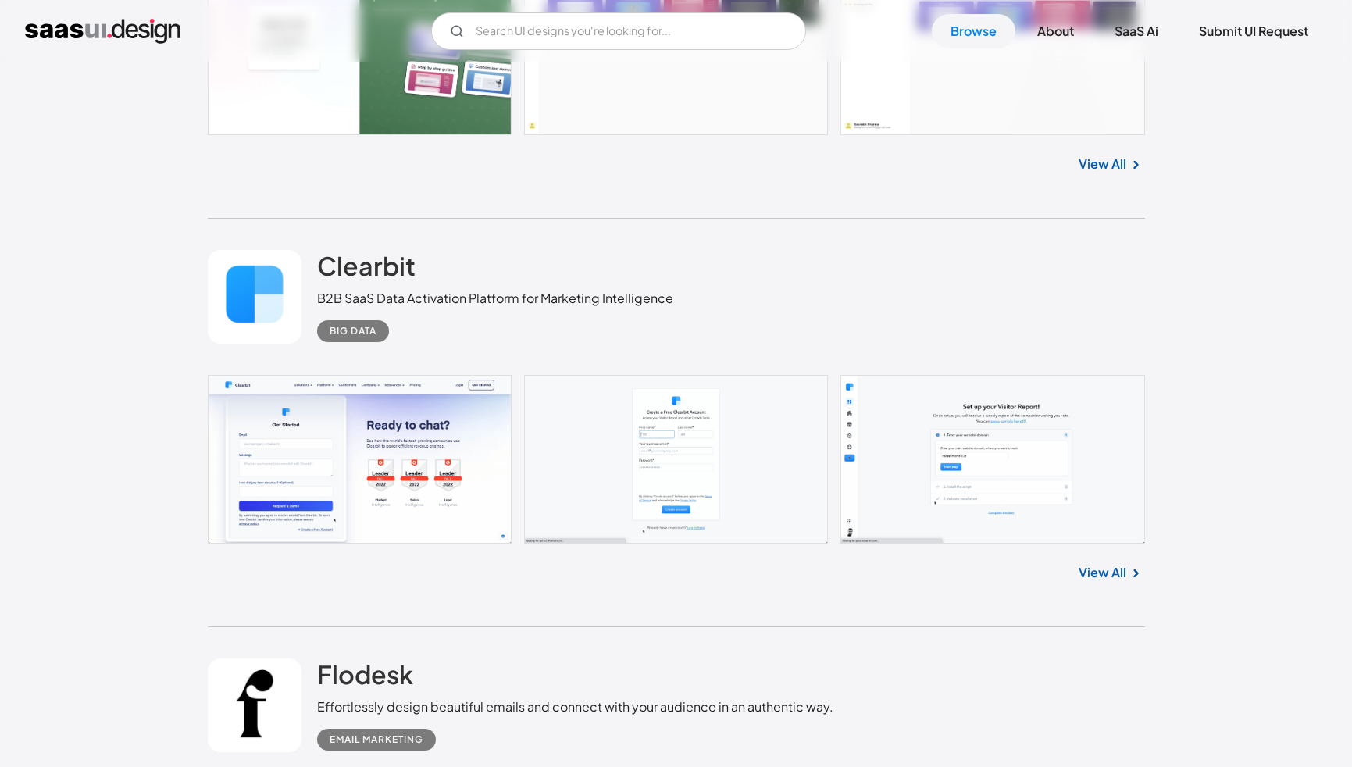
scroll to position [7410, 0]
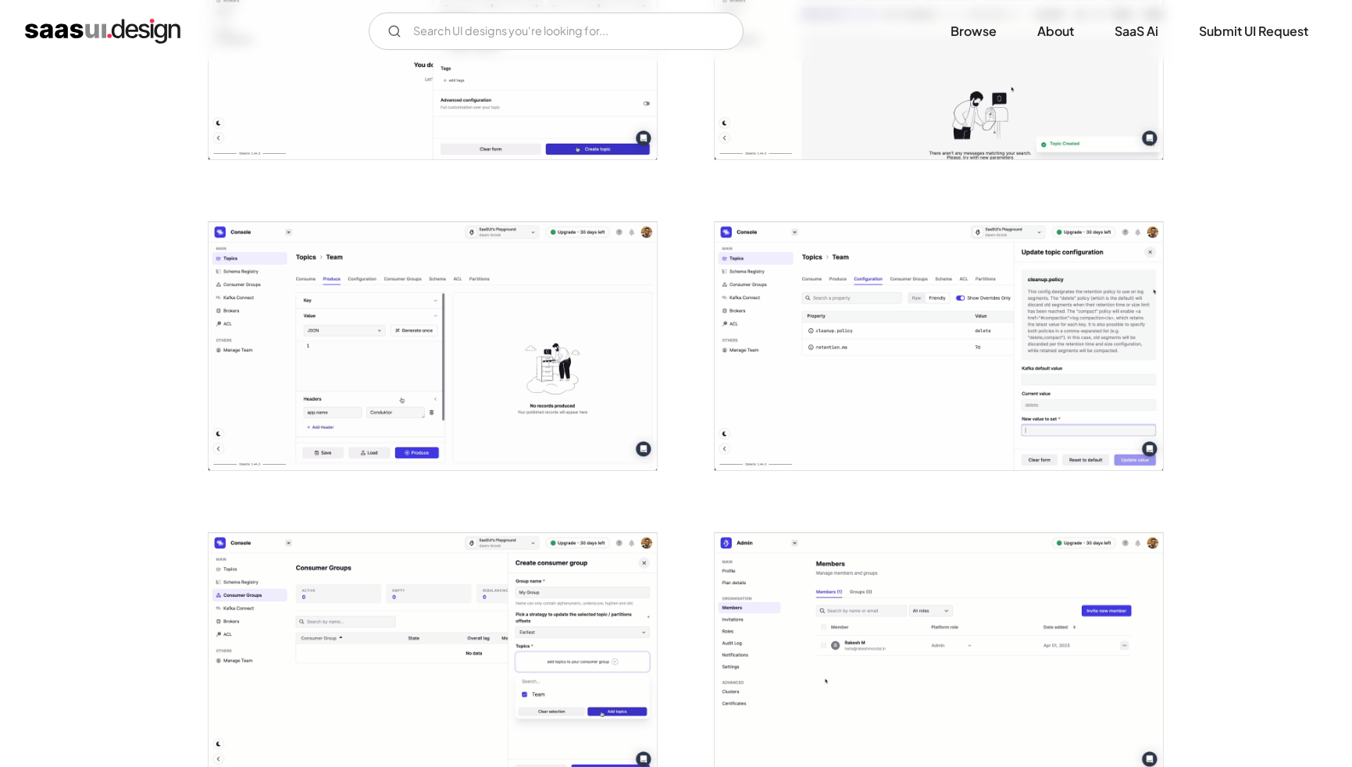
scroll to position [1697, 0]
click at [524, 423] on img "open lightbox" at bounding box center [433, 345] width 448 height 248
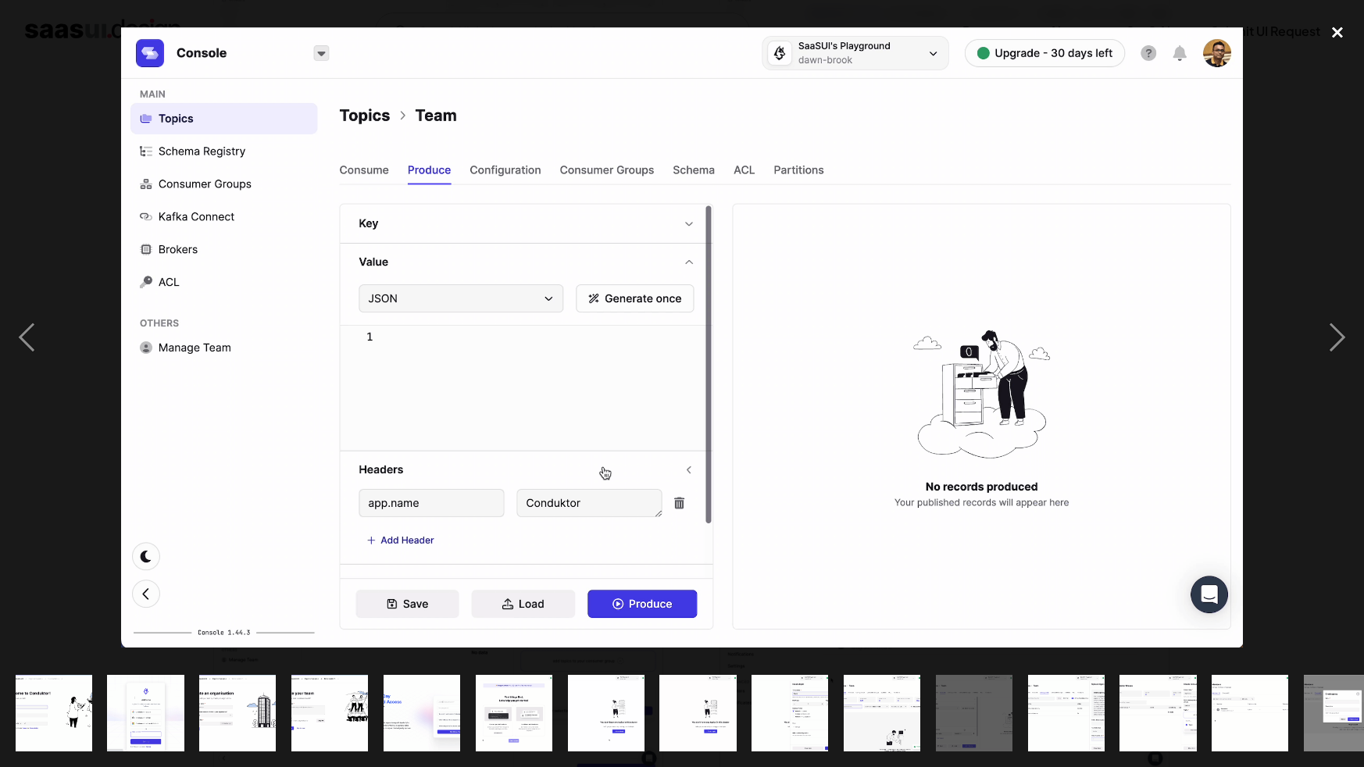
click at [1347, 30] on div "close lightbox" at bounding box center [1337, 33] width 53 height 34
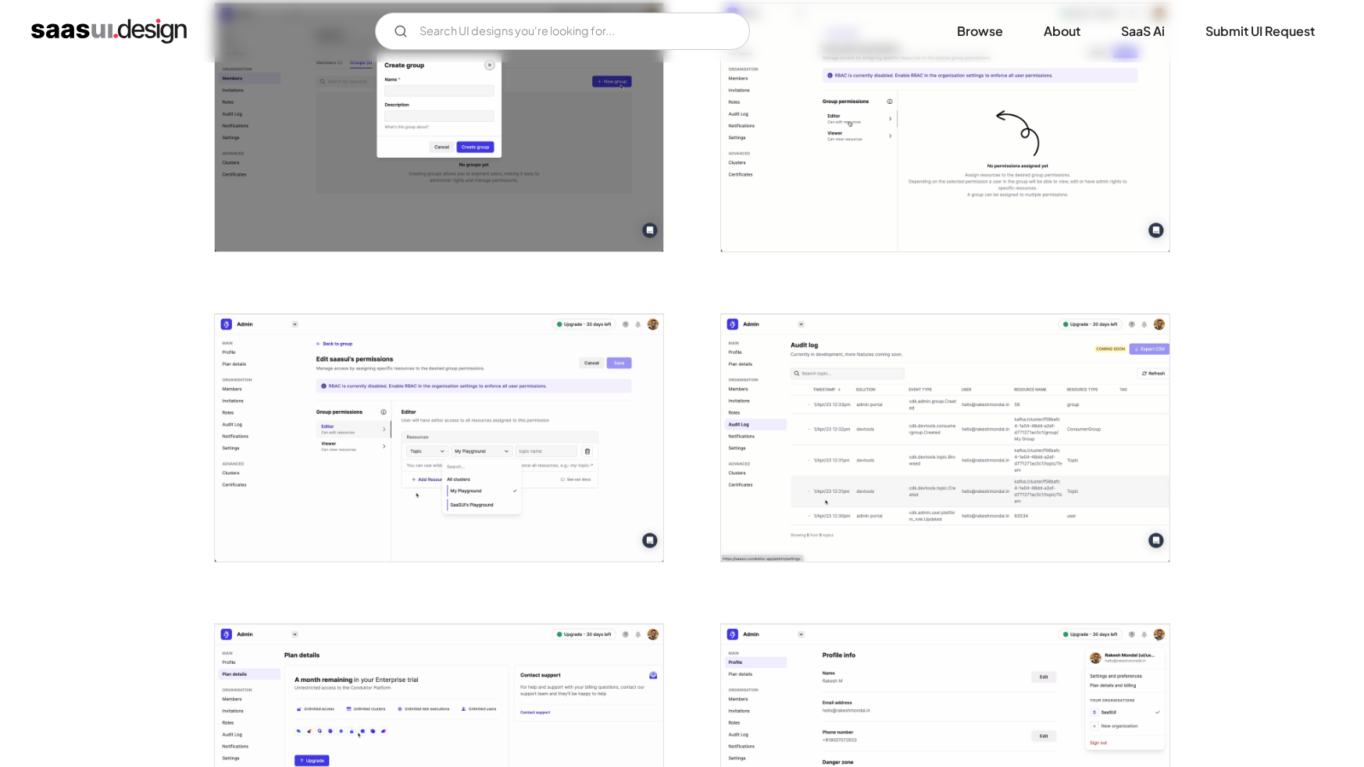
scroll to position [2959, 0]
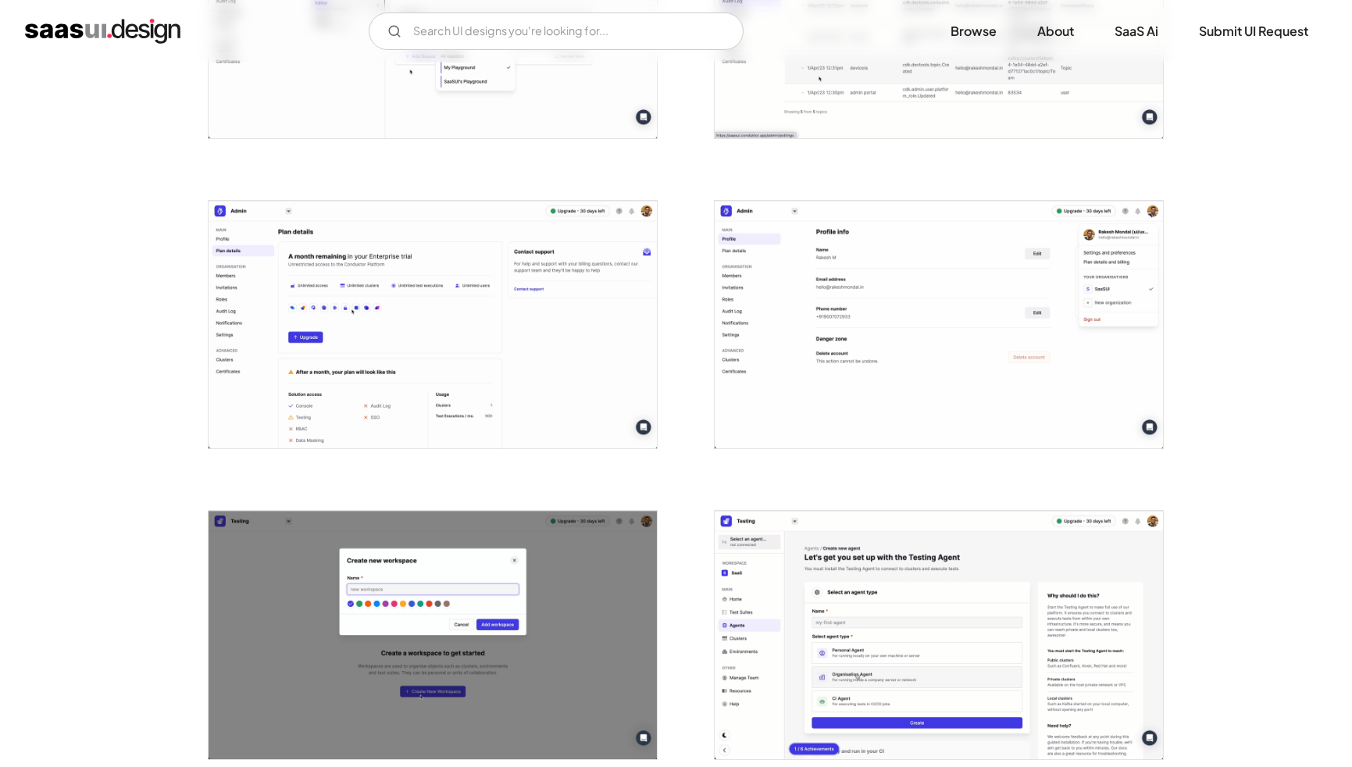
click at [552, 331] on img "open lightbox" at bounding box center [433, 325] width 448 height 248
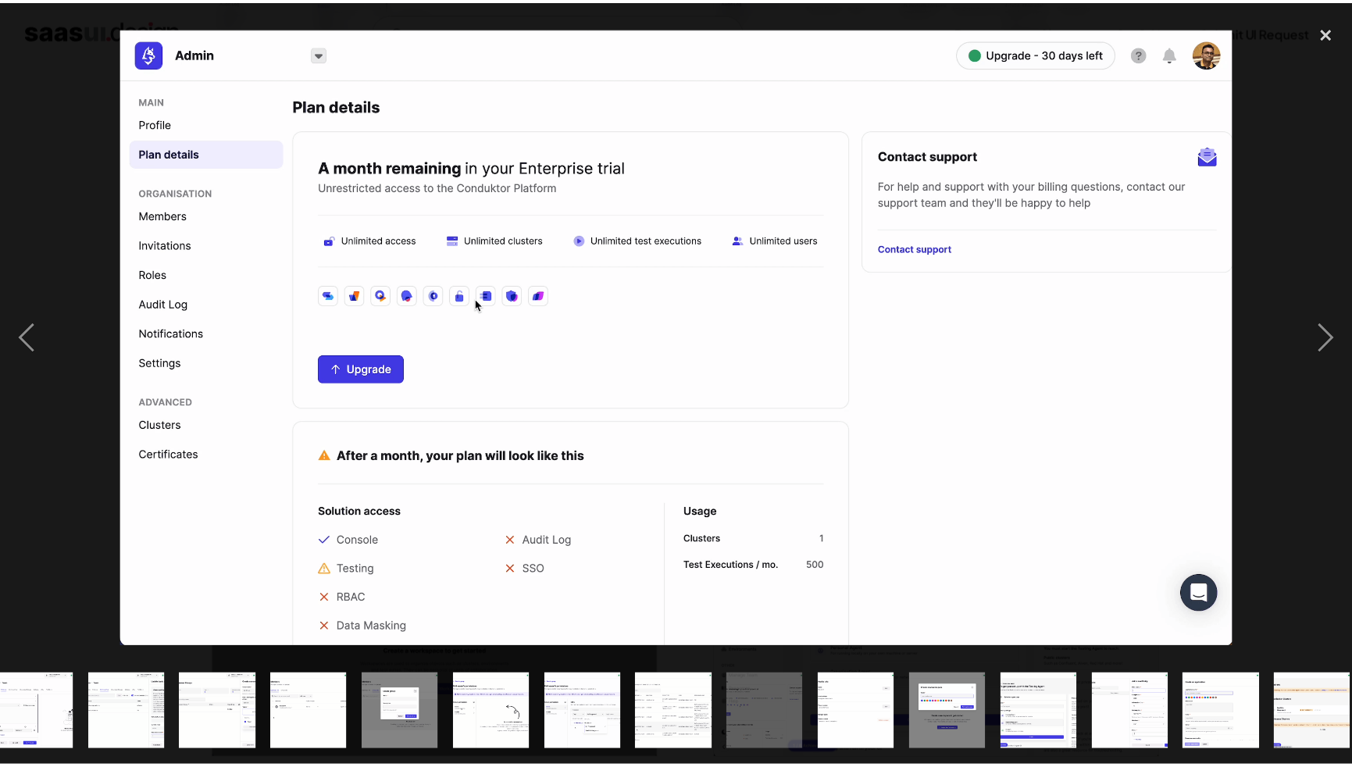
scroll to position [0, 952]
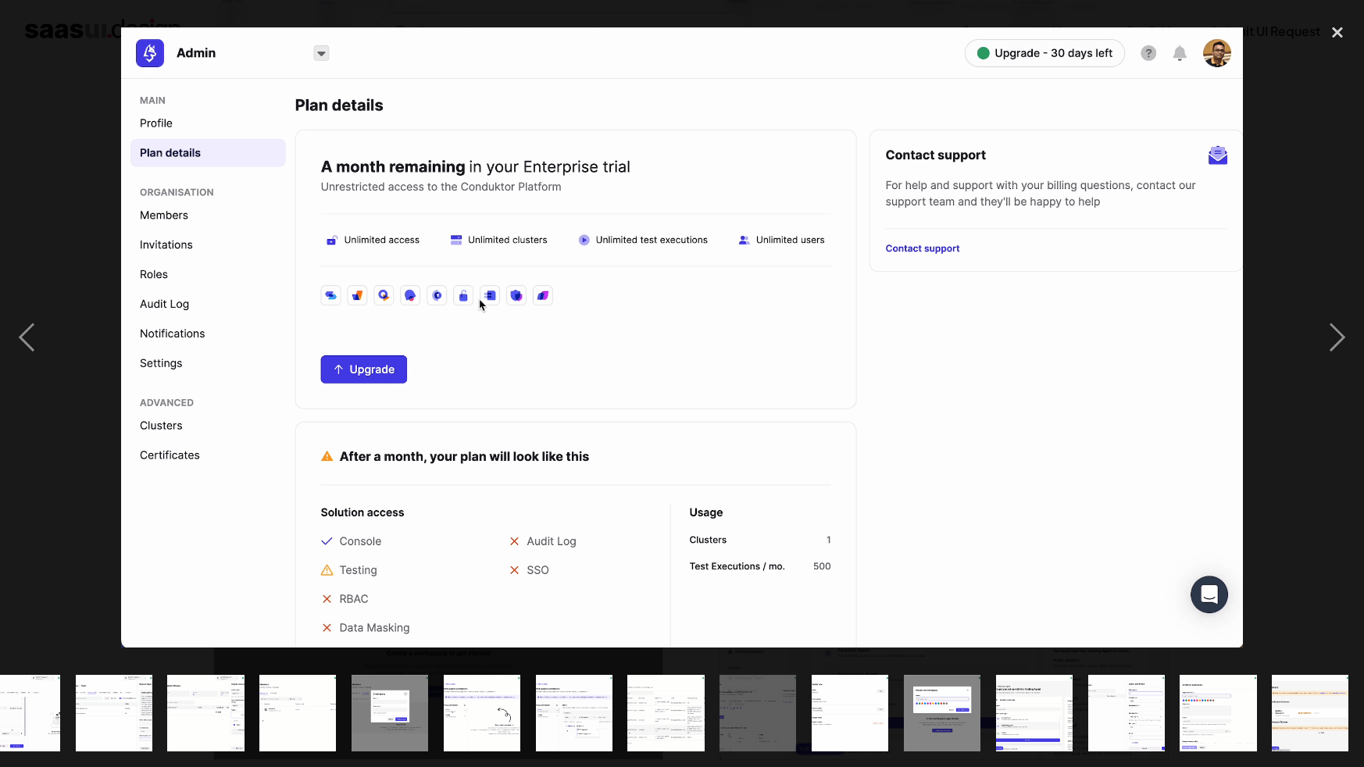
click at [1287, 184] on div at bounding box center [682, 338] width 1364 height 645
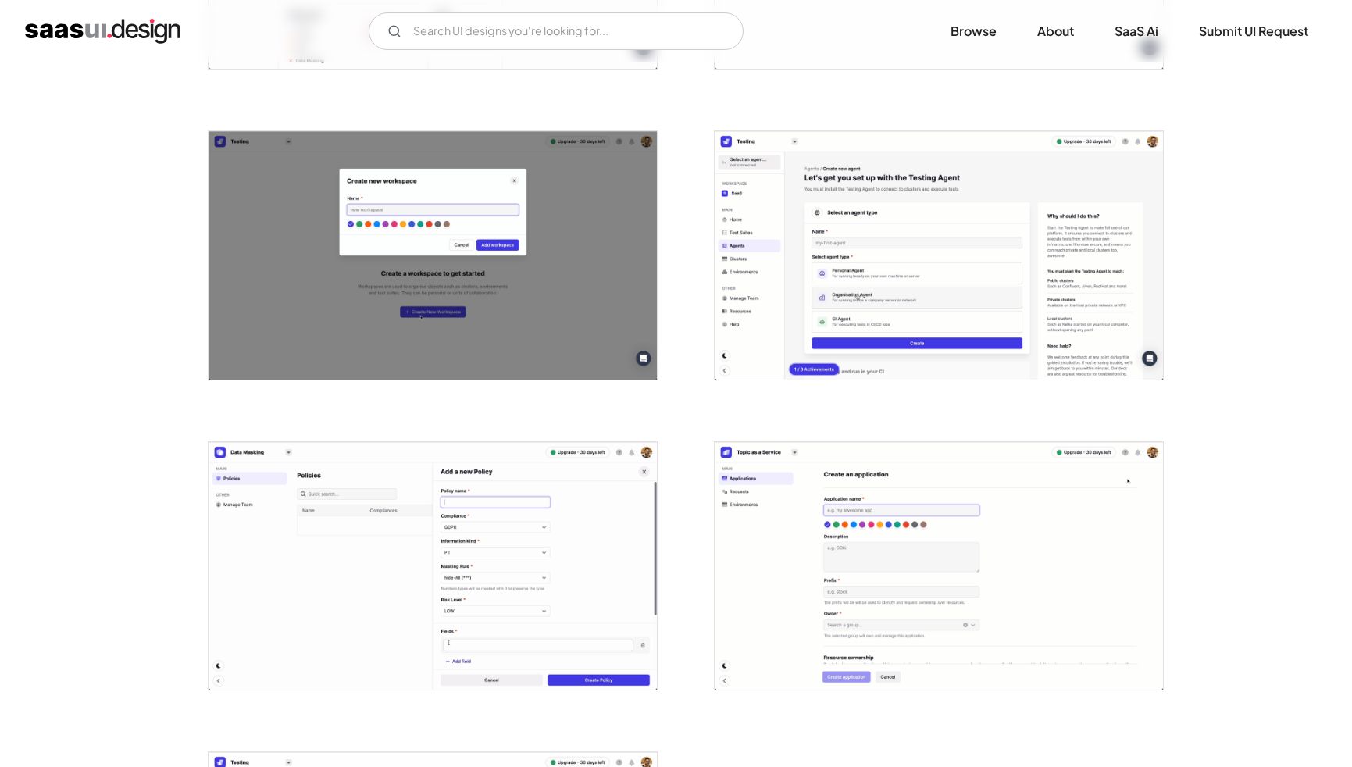
scroll to position [3489, 0]
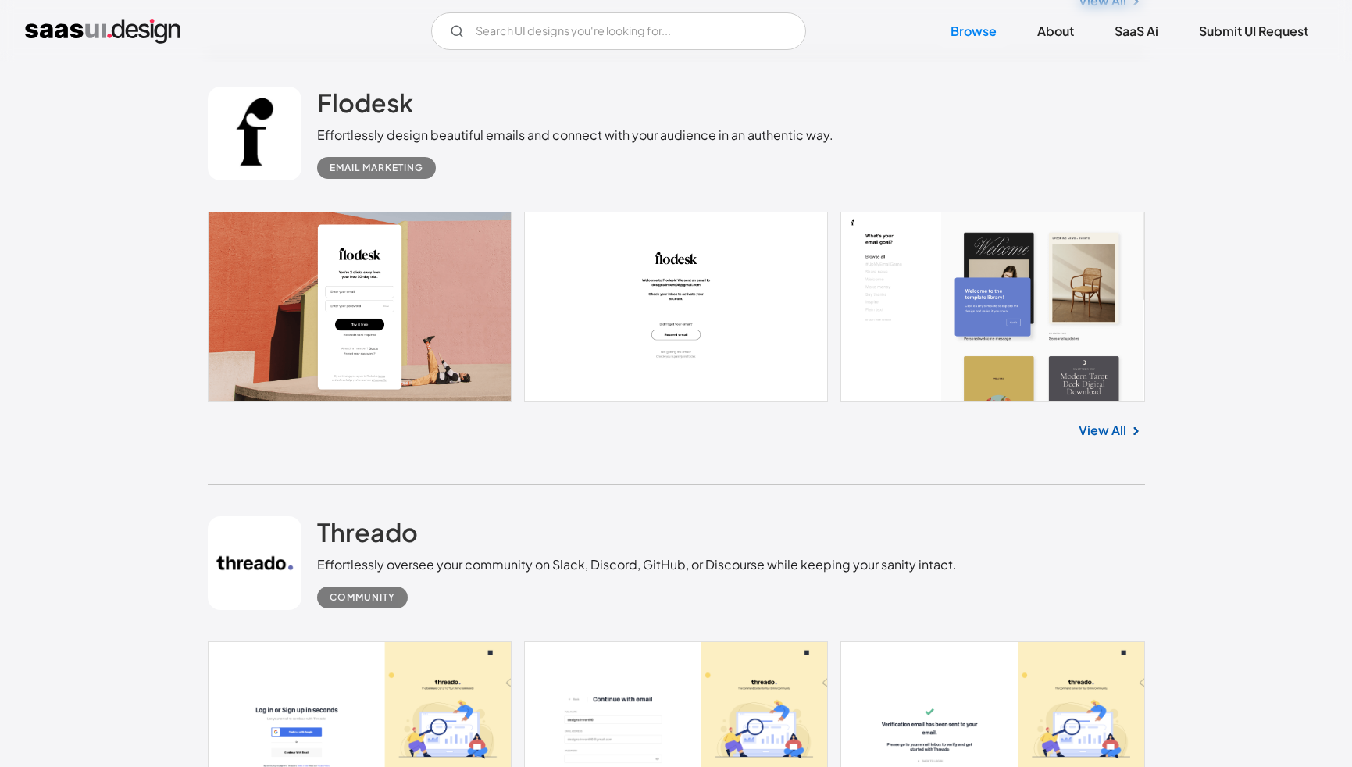
scroll to position [7997, 0]
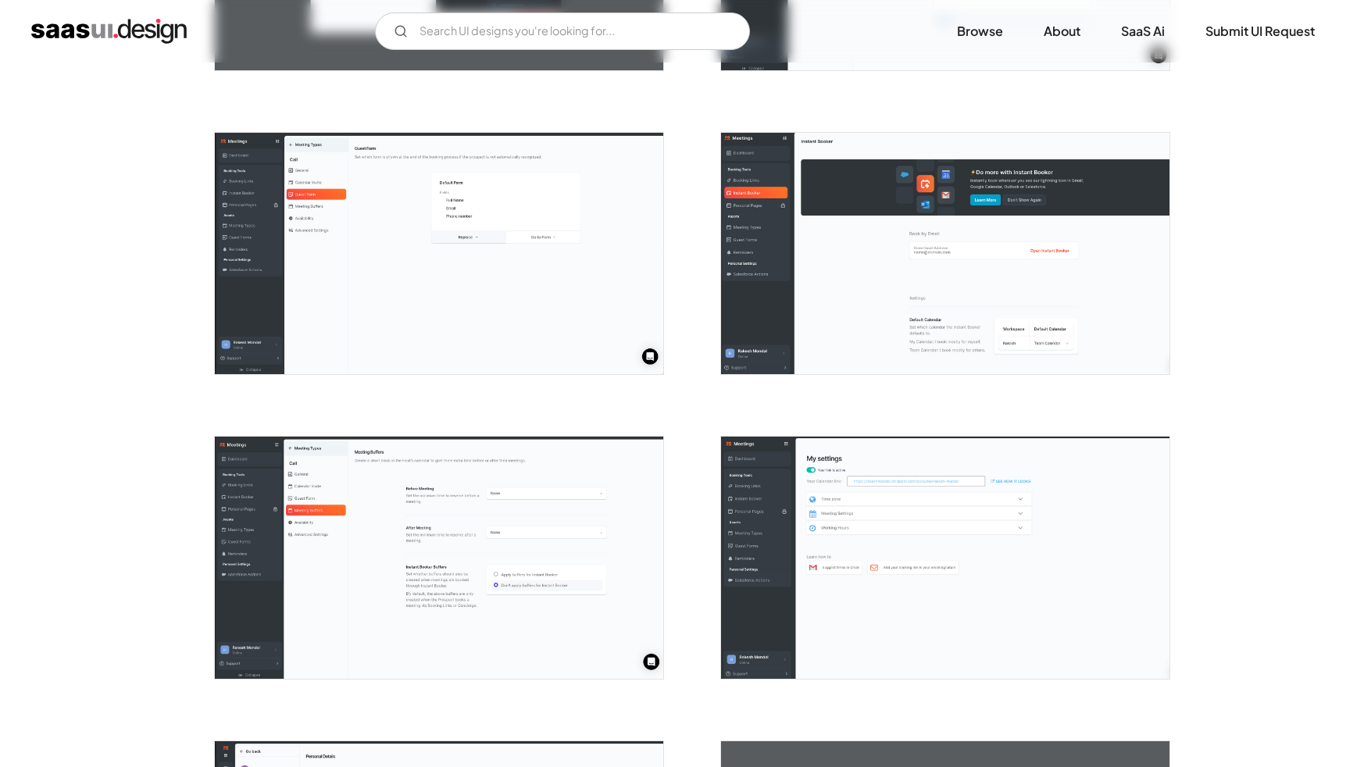
scroll to position [1455, 0]
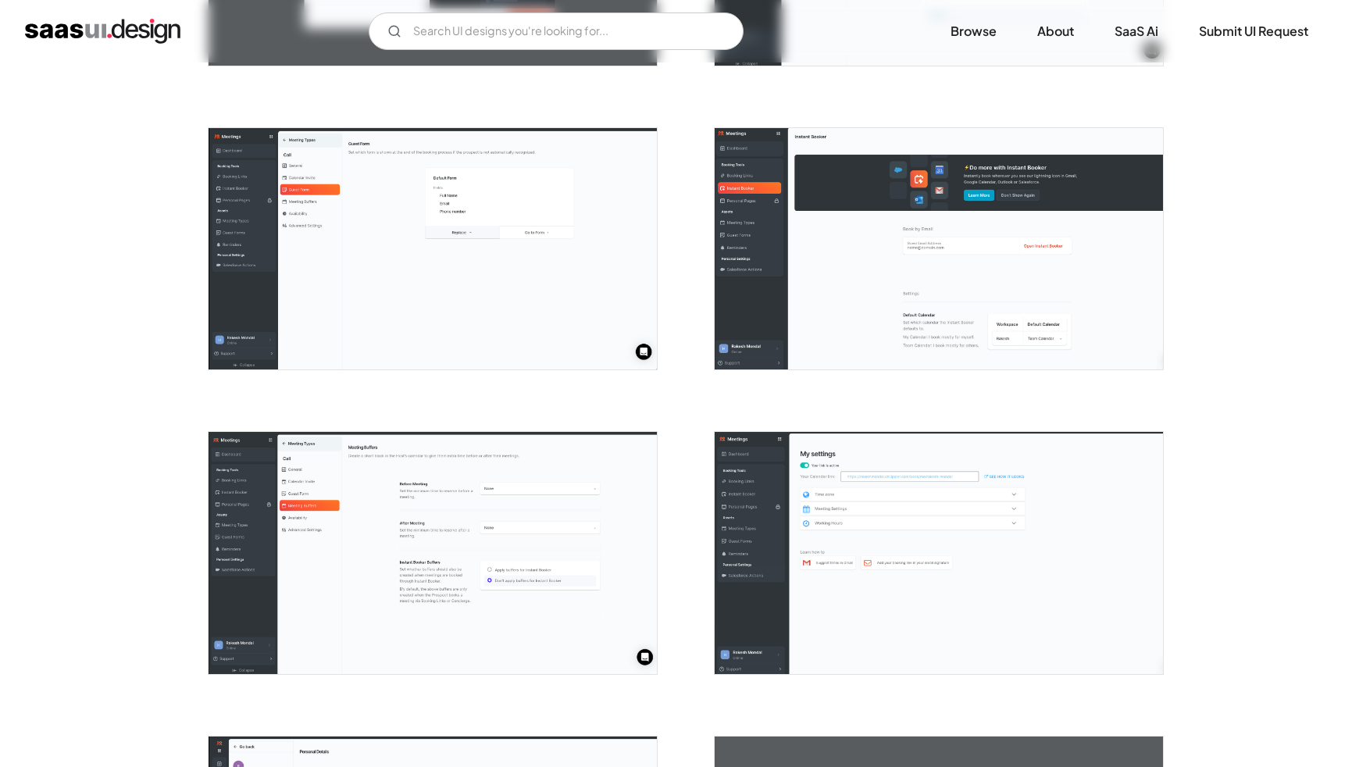
click at [550, 315] on img "open lightbox" at bounding box center [433, 248] width 448 height 241
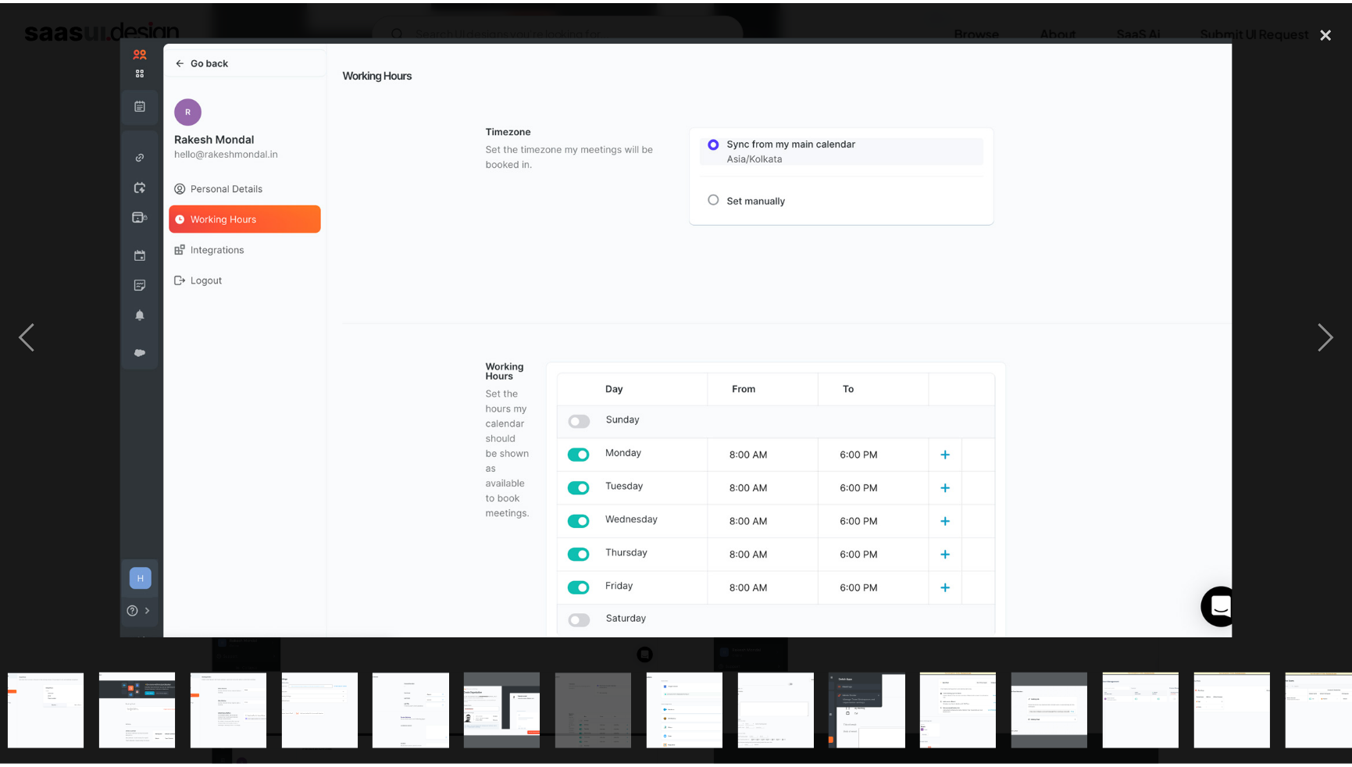
scroll to position [0, 768]
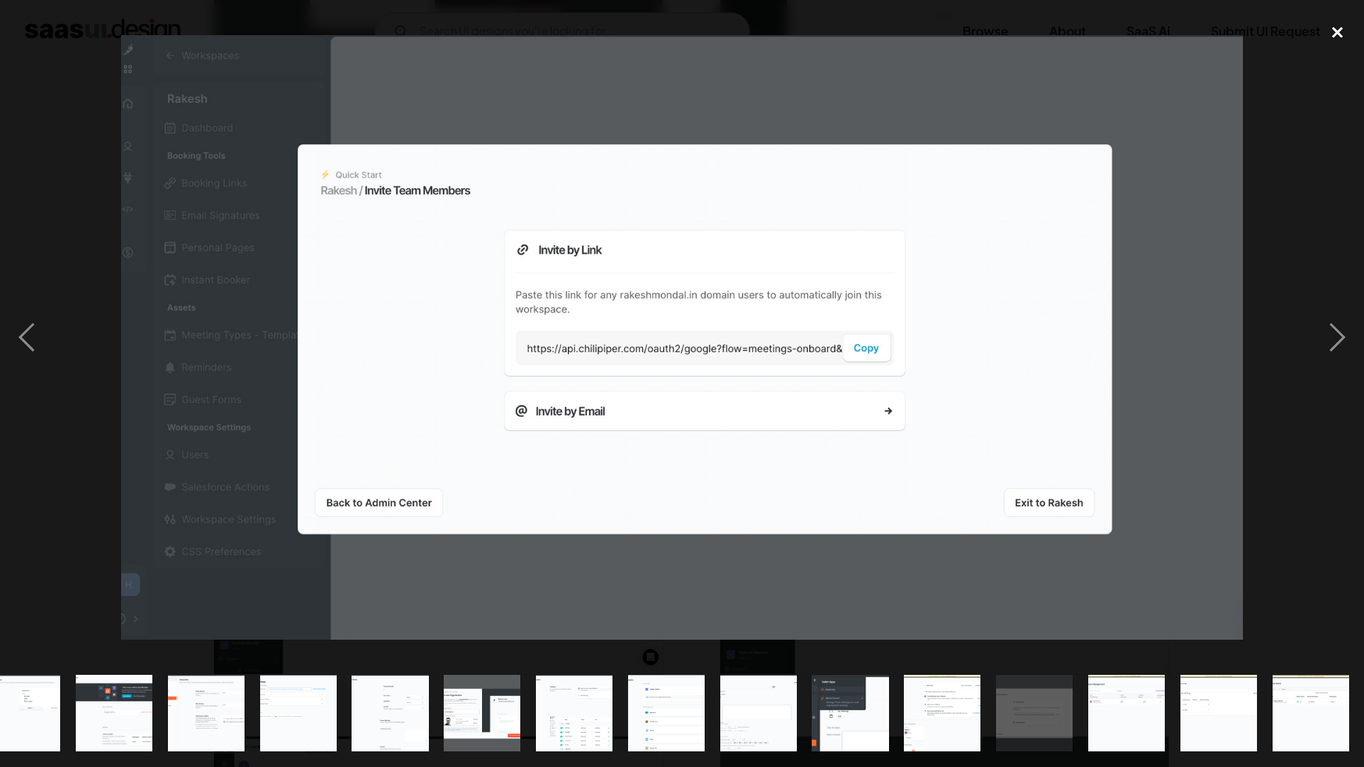
click at [1352, 29] on div "close lightbox" at bounding box center [1337, 33] width 53 height 34
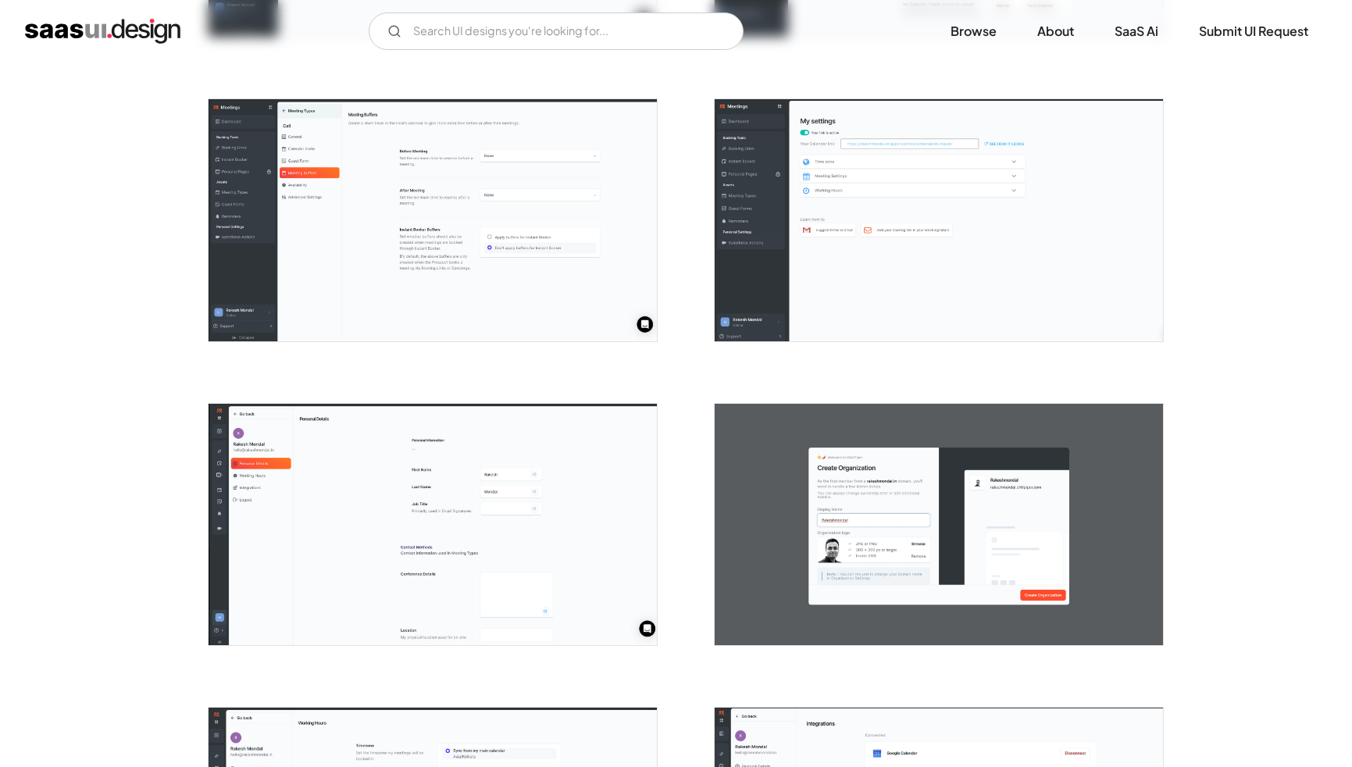
scroll to position [2206, 0]
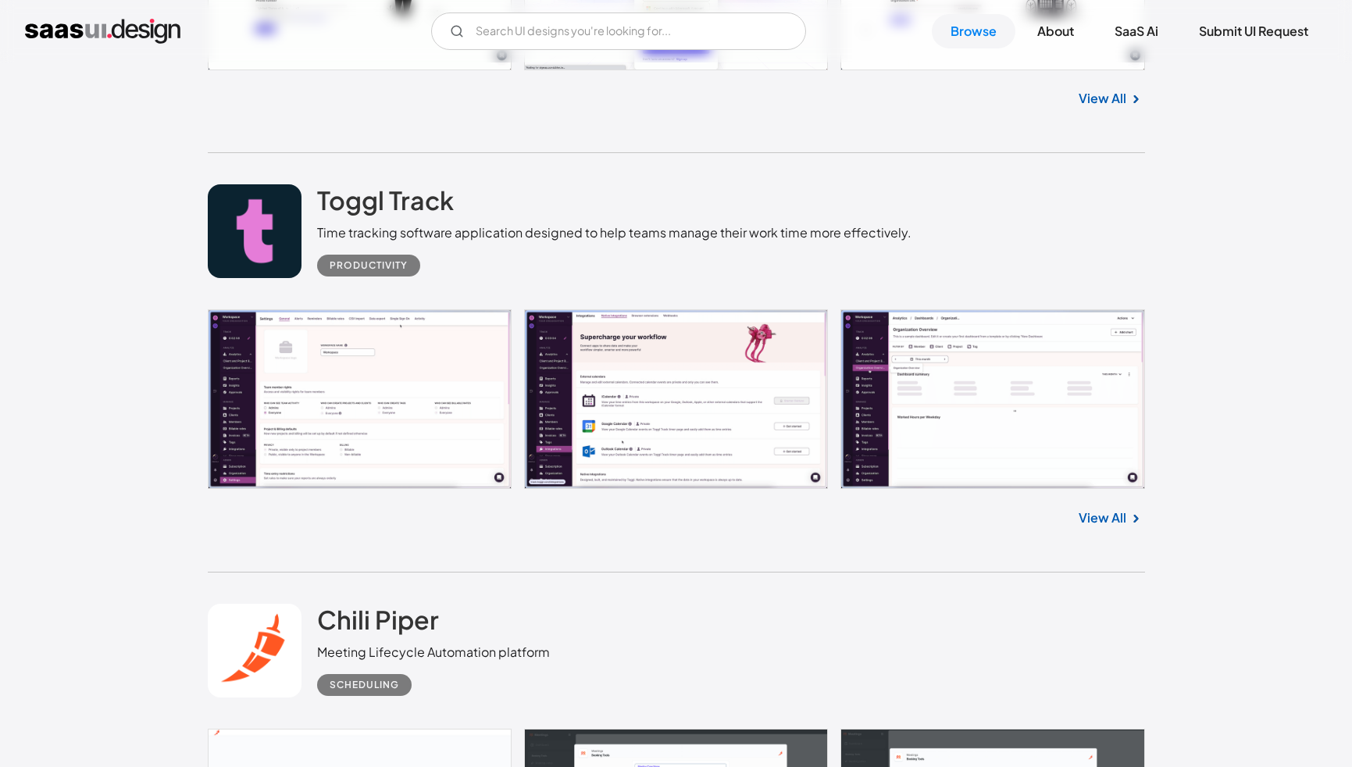
scroll to position [9654, 0]
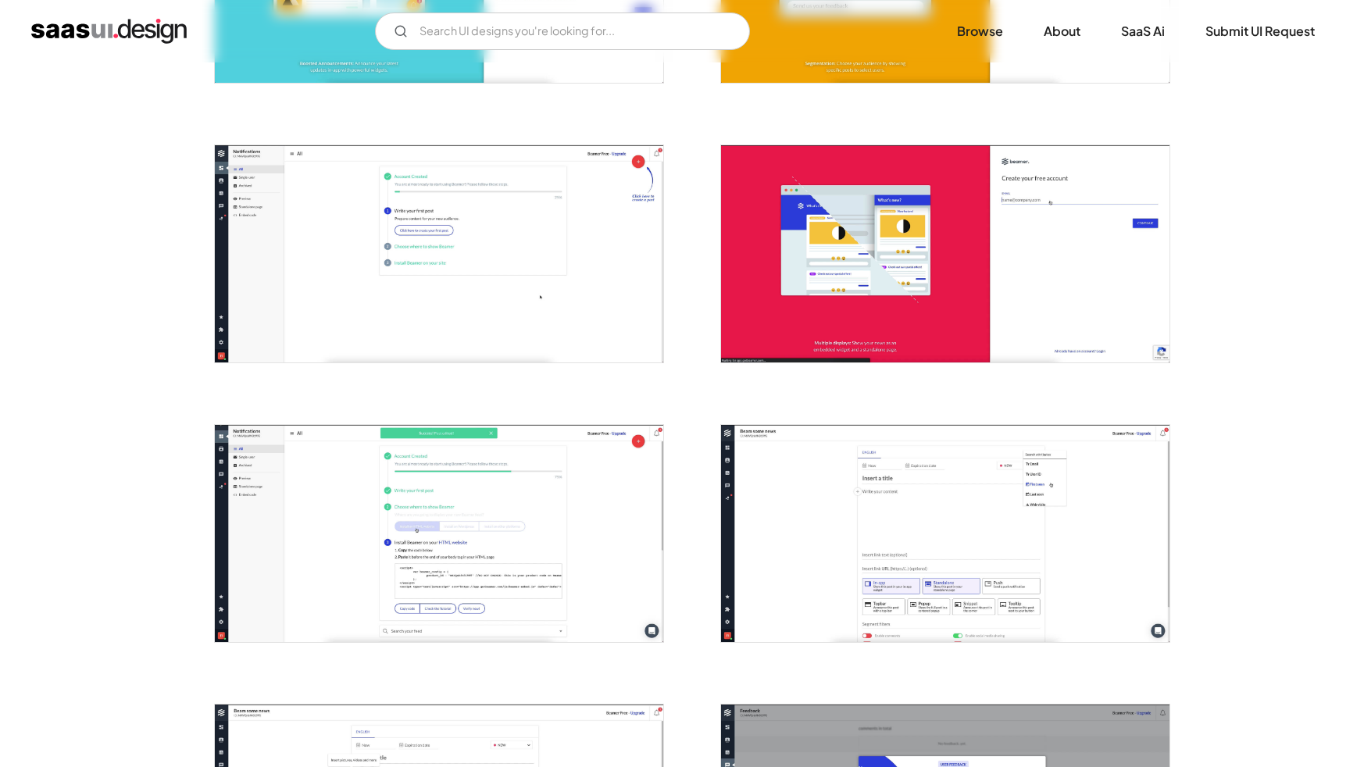
scroll to position [502, 0]
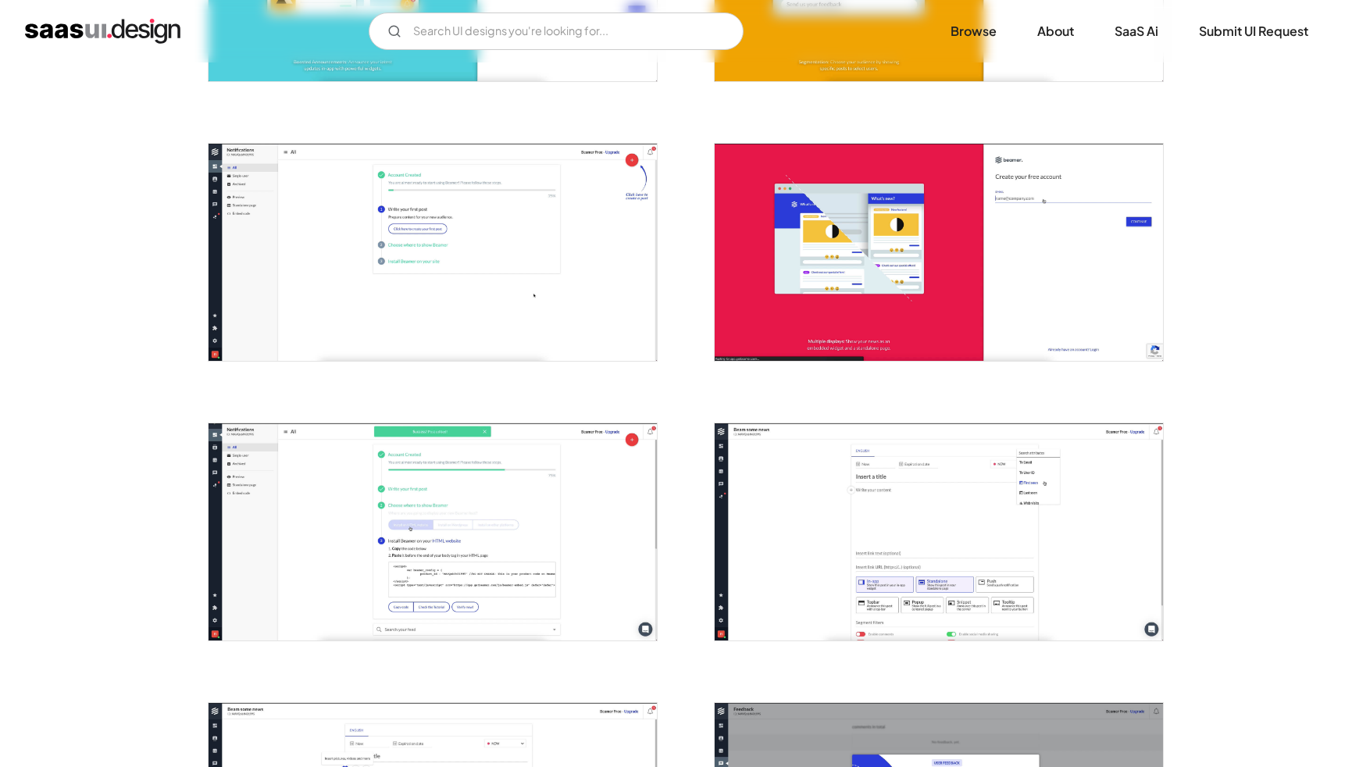
click at [559, 590] on img "open lightbox" at bounding box center [433, 531] width 448 height 217
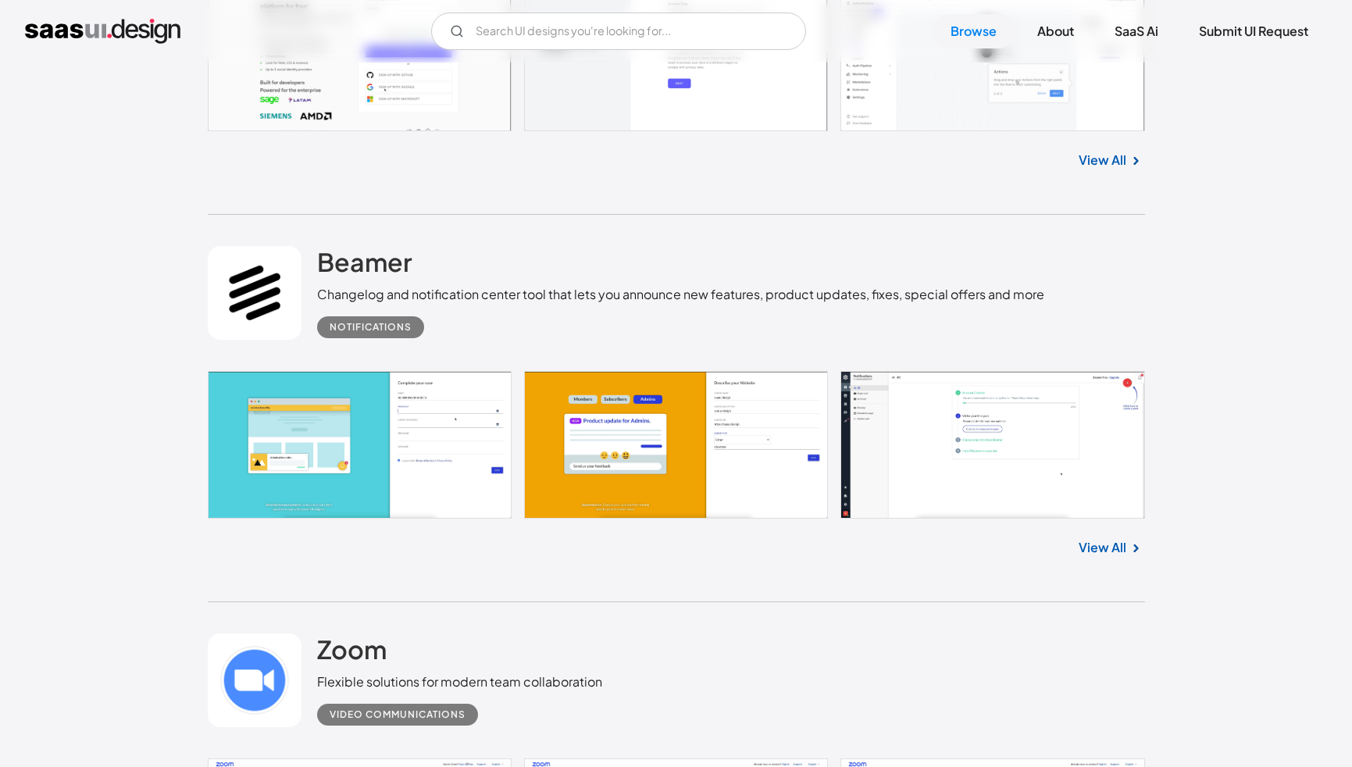
scroll to position [11885, 0]
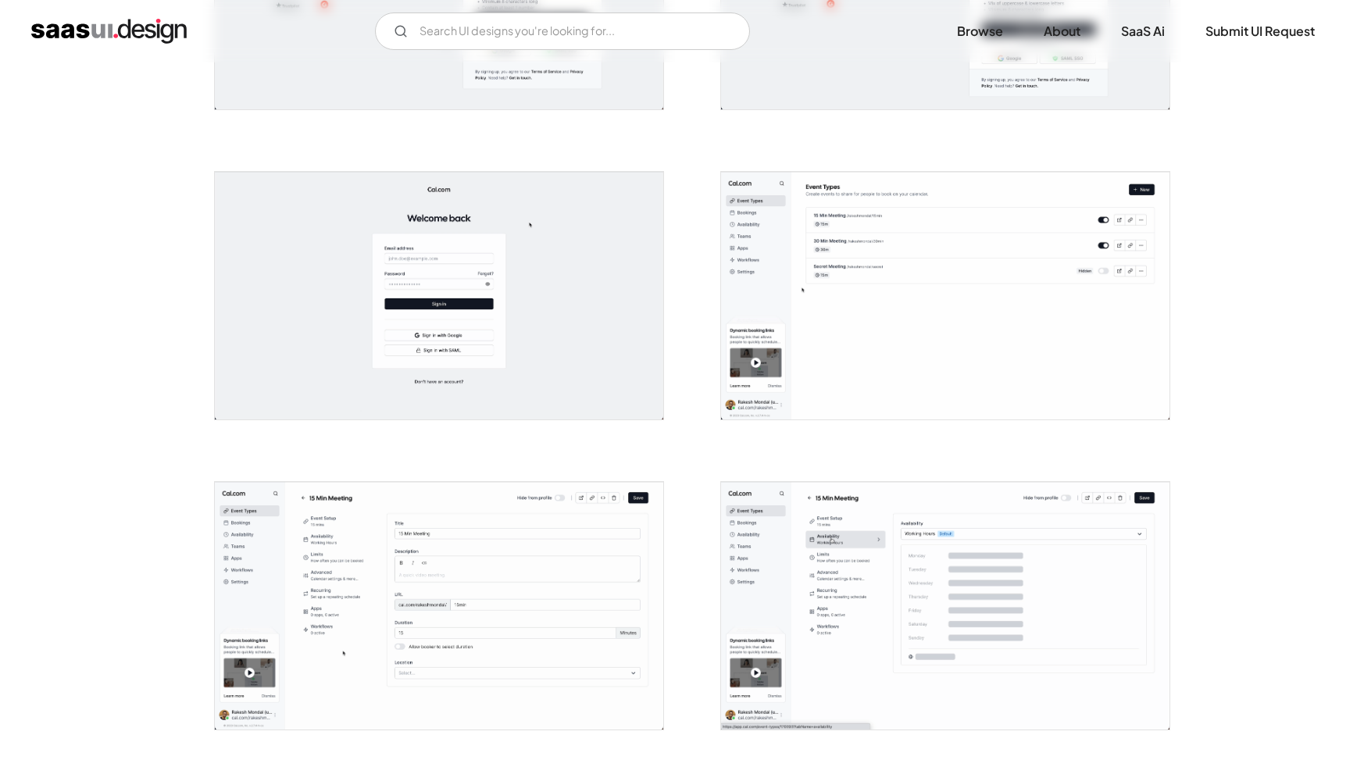
scroll to position [1017, 0]
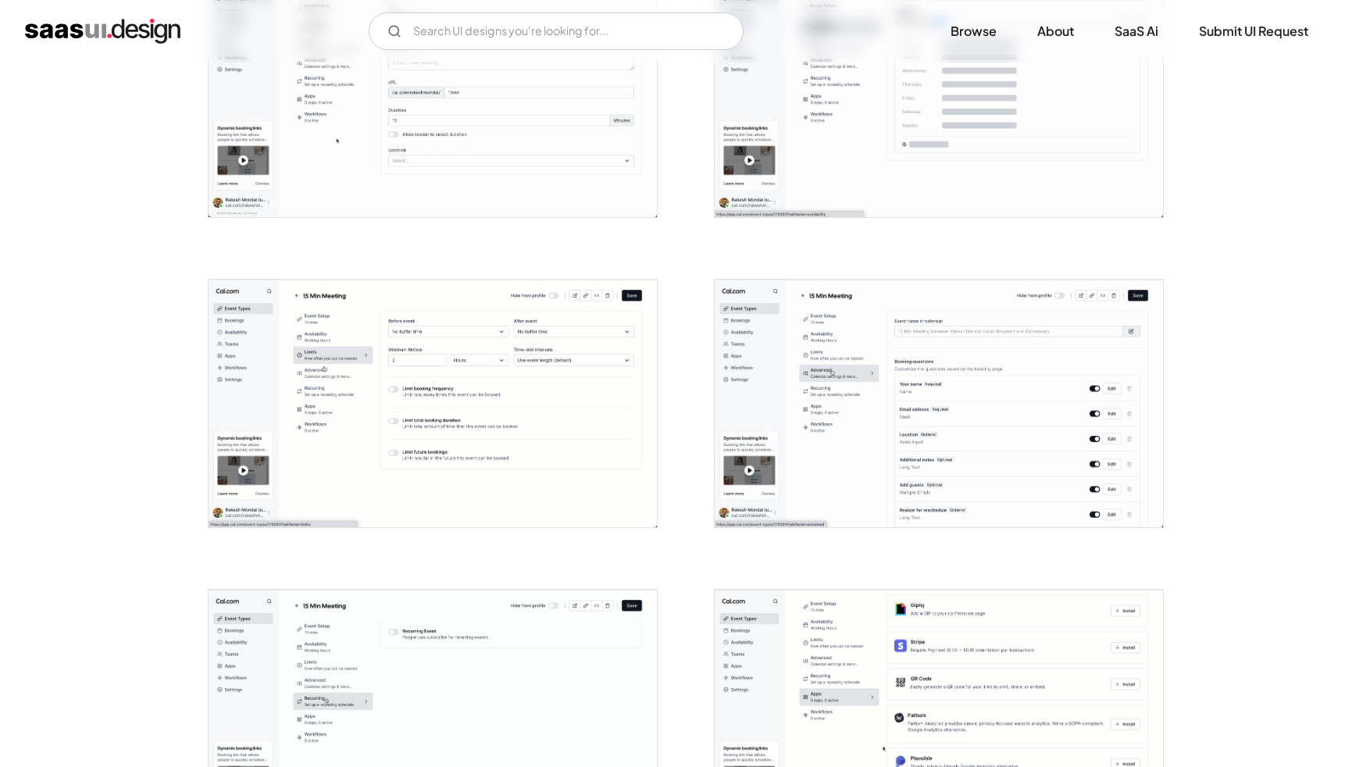
click at [547, 514] on img "open lightbox" at bounding box center [433, 404] width 448 height 248
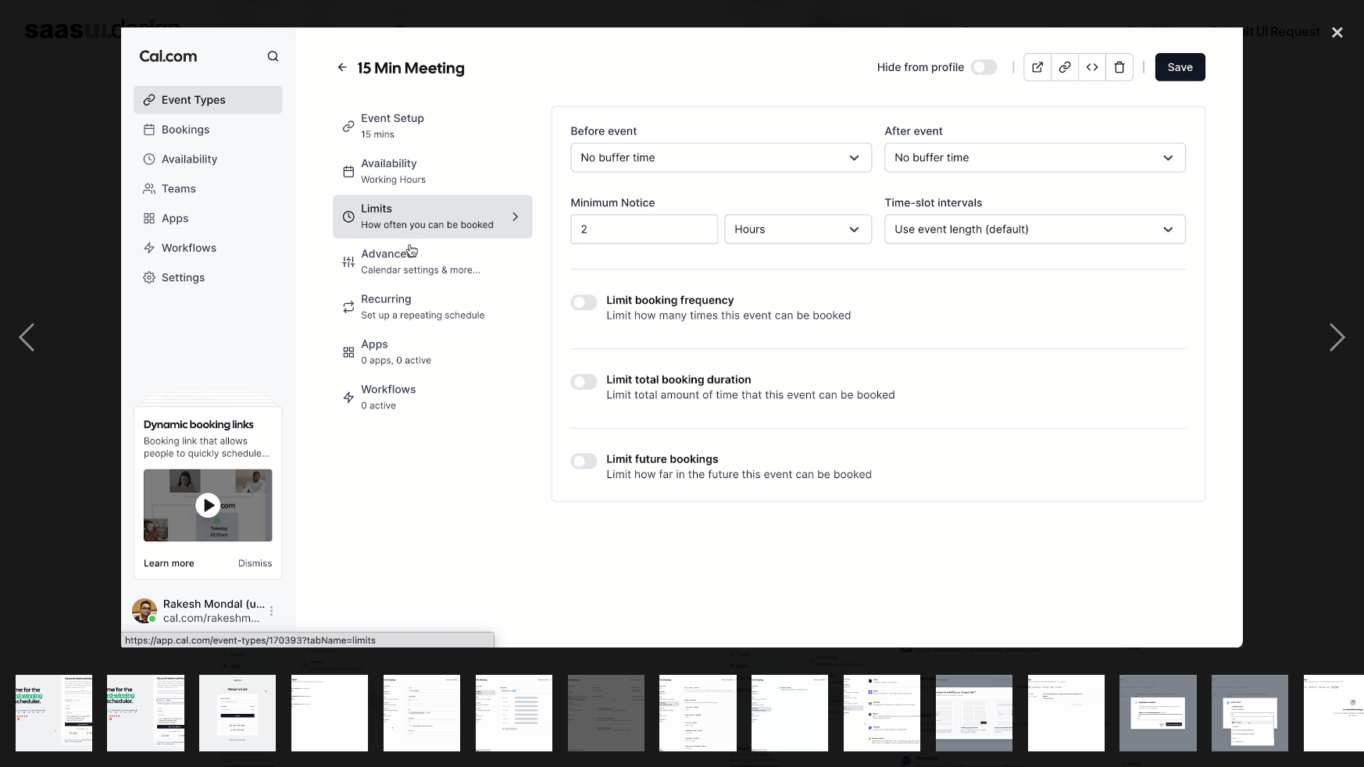
click at [1264, 701] on img "show item 14 of 25" at bounding box center [1249, 713] width 139 height 77
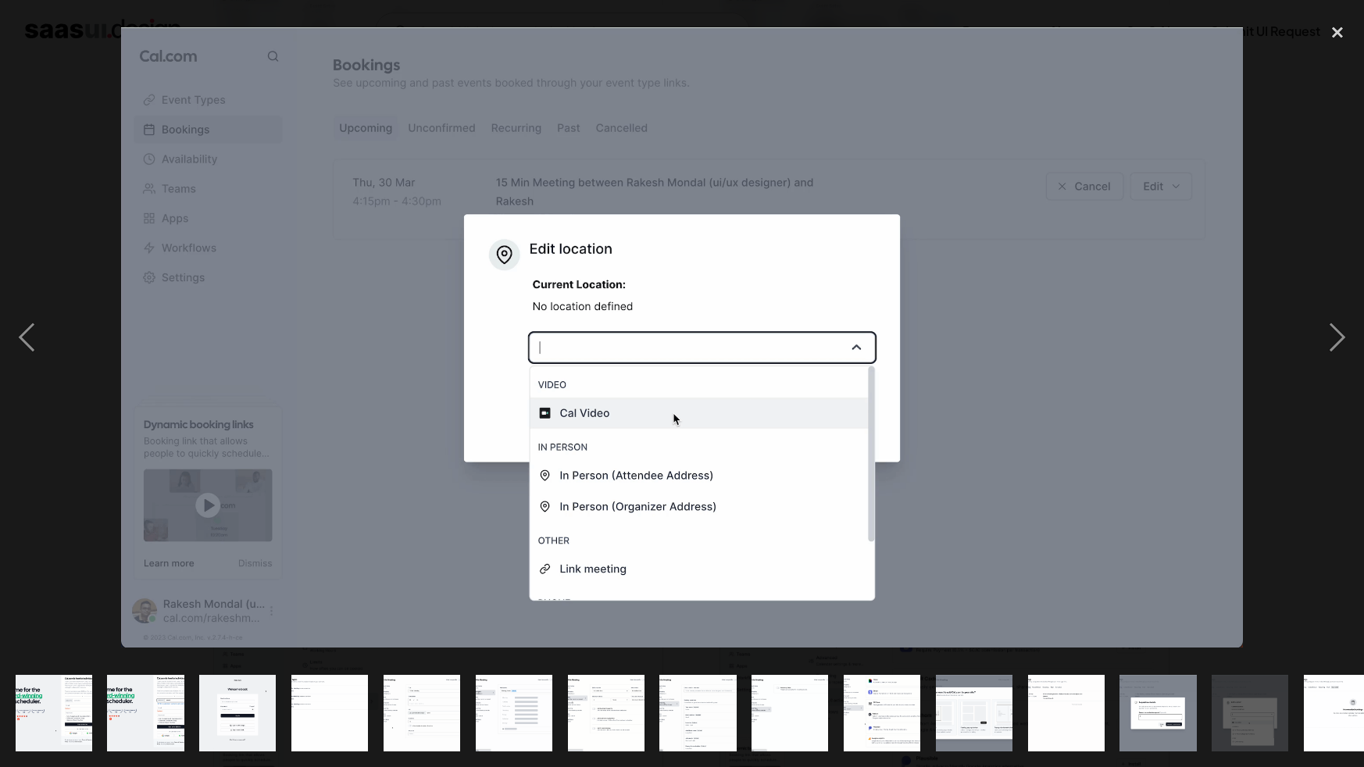
click at [1314, 695] on img "show item 15 of 25" at bounding box center [1342, 713] width 139 height 77
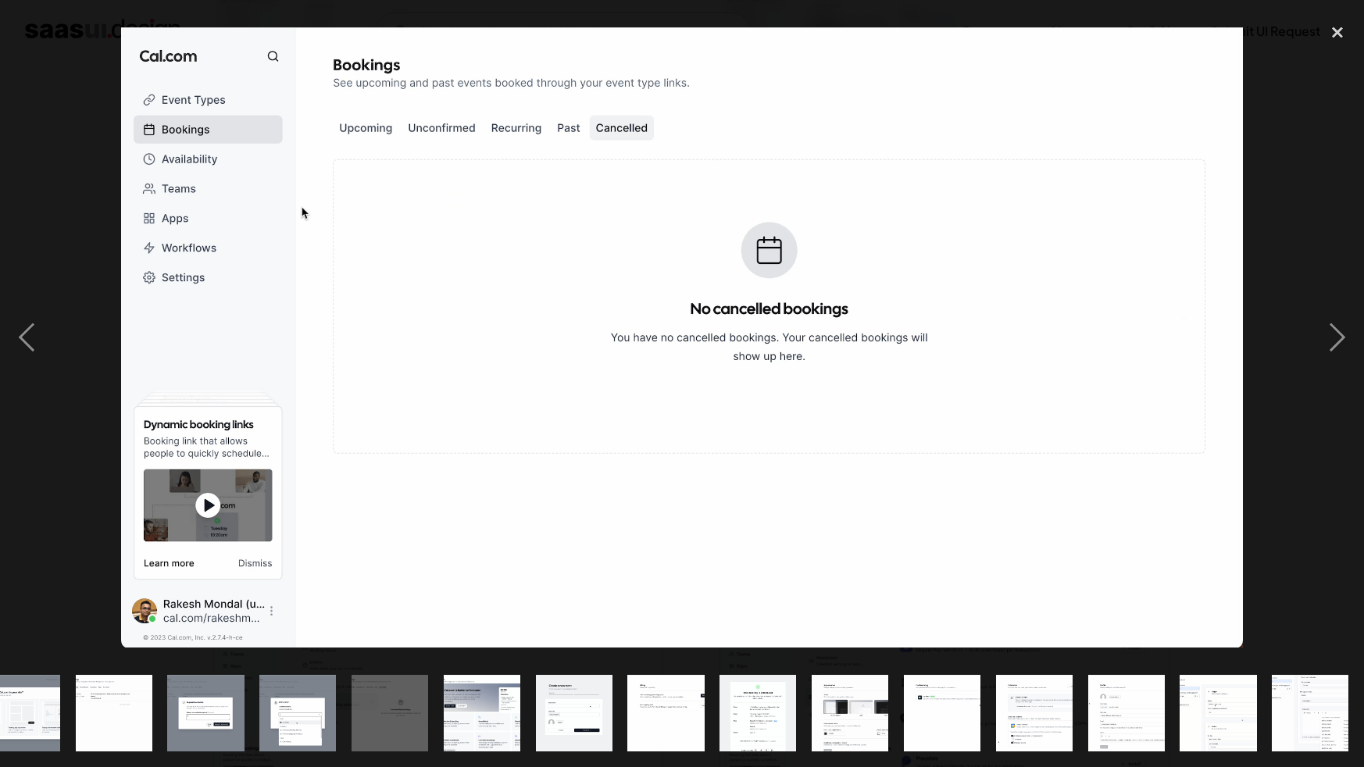
scroll to position [0, 952]
click at [1285, 712] on img "show item 25 of 25" at bounding box center [1310, 713] width 139 height 77
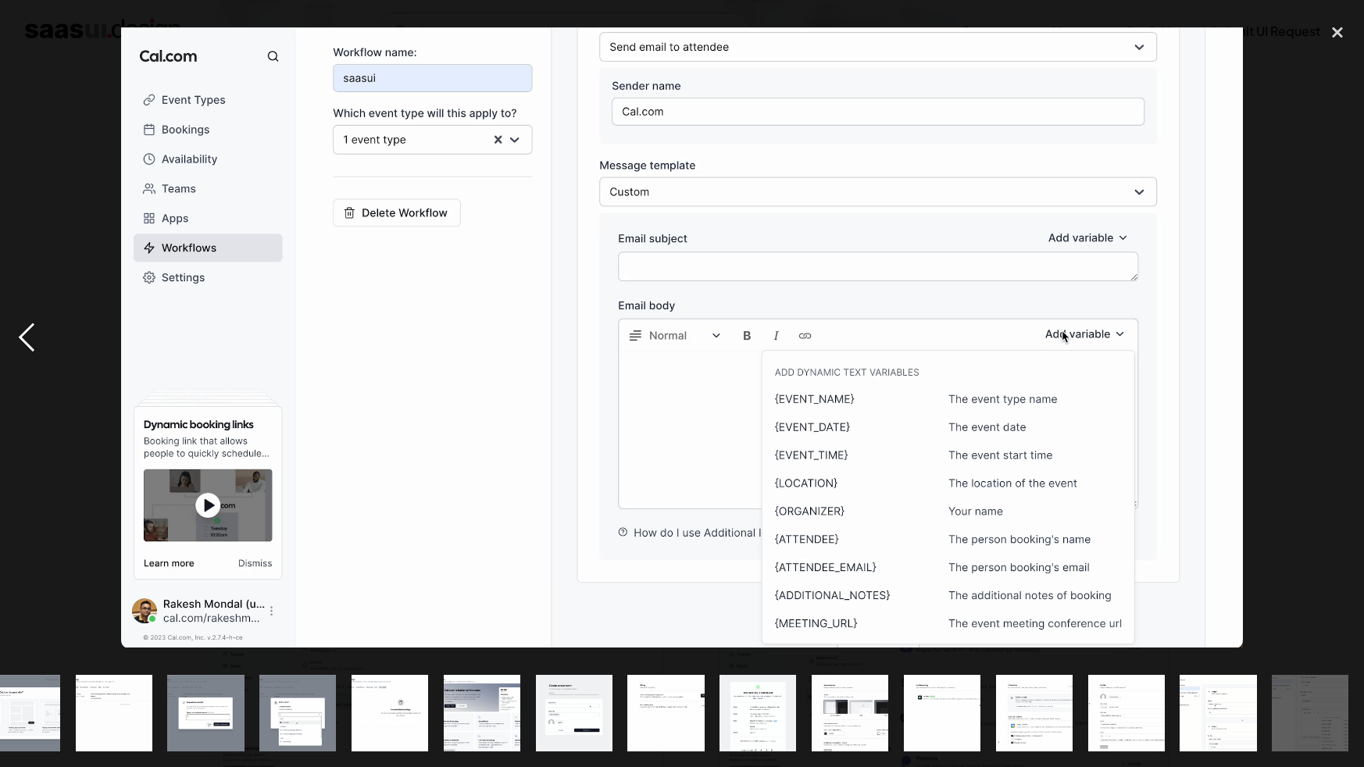
click at [34, 335] on div "previous image" at bounding box center [26, 338] width 53 height 645
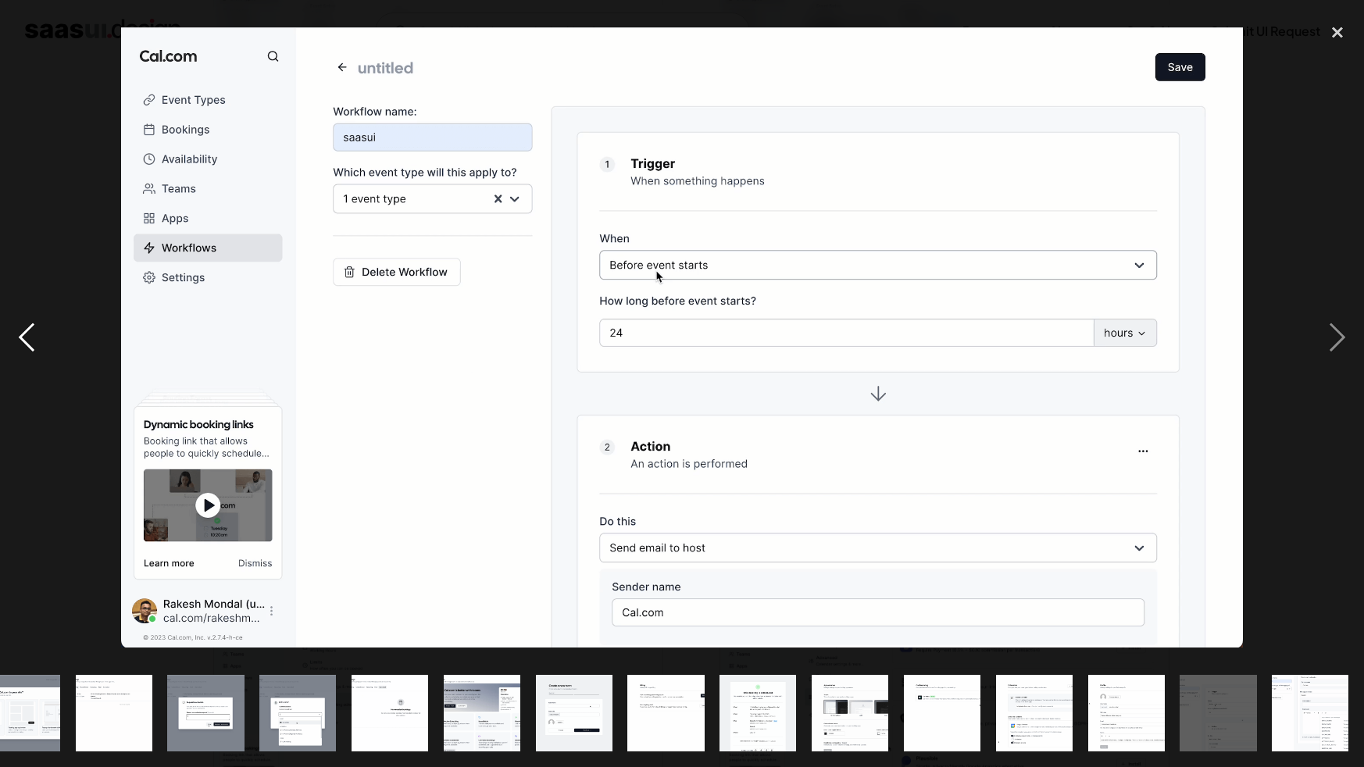
click at [33, 335] on div "previous image" at bounding box center [26, 338] width 53 height 645
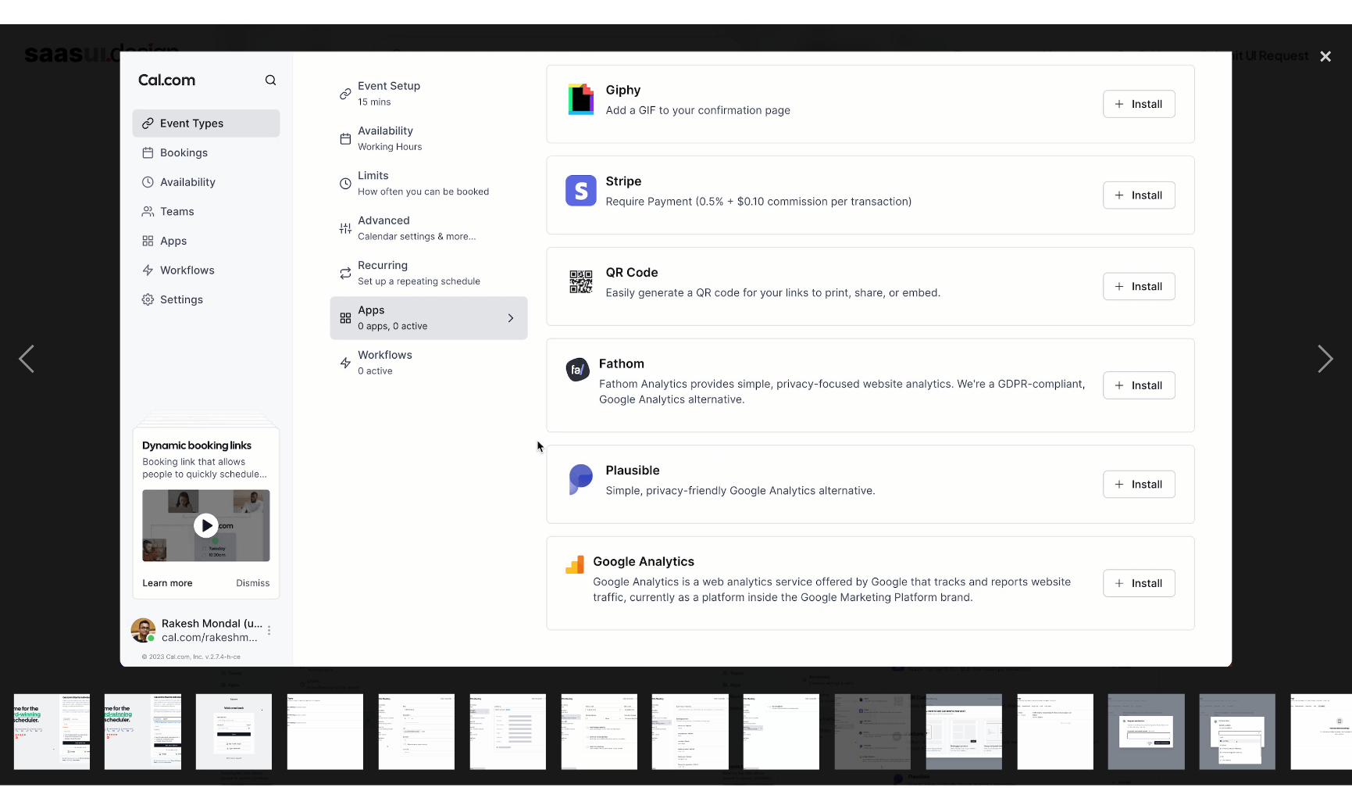
scroll to position [0, 0]
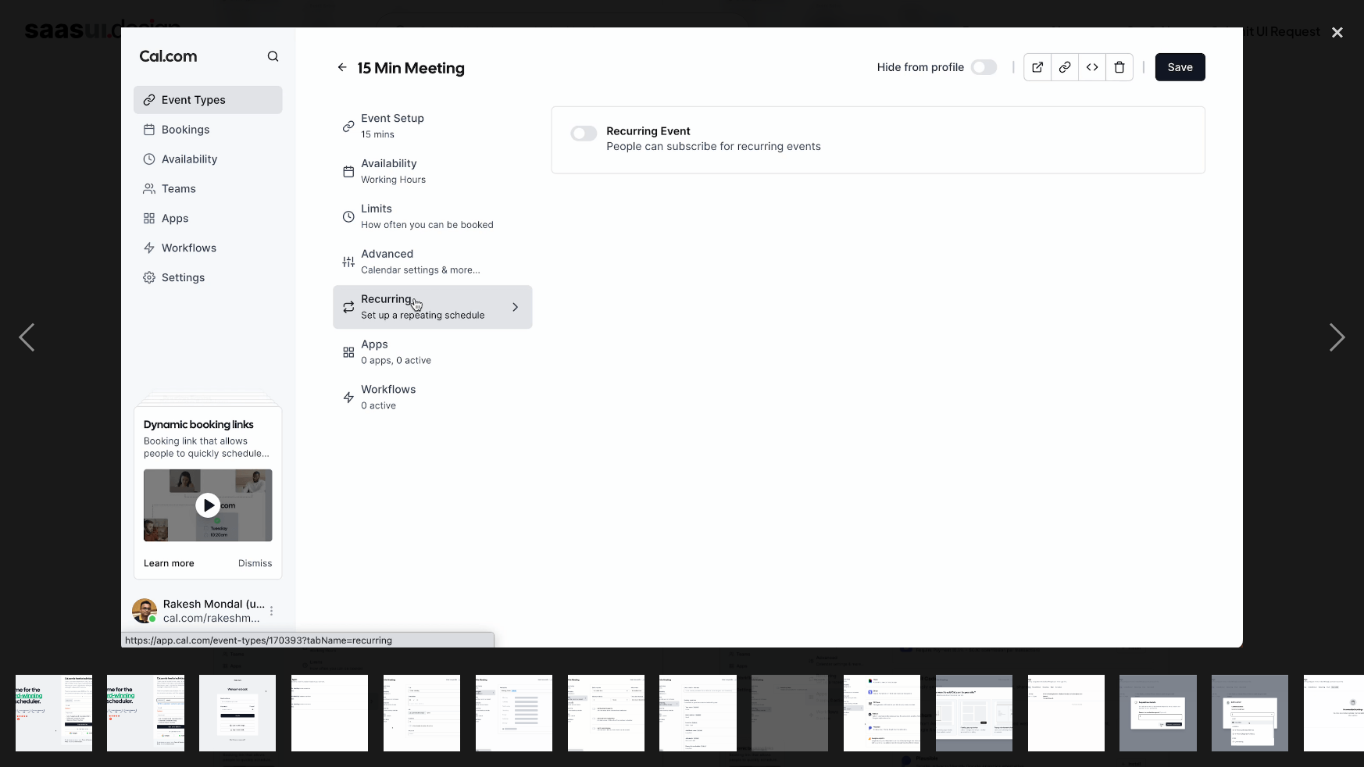
click at [70, 182] on div at bounding box center [682, 338] width 1364 height 645
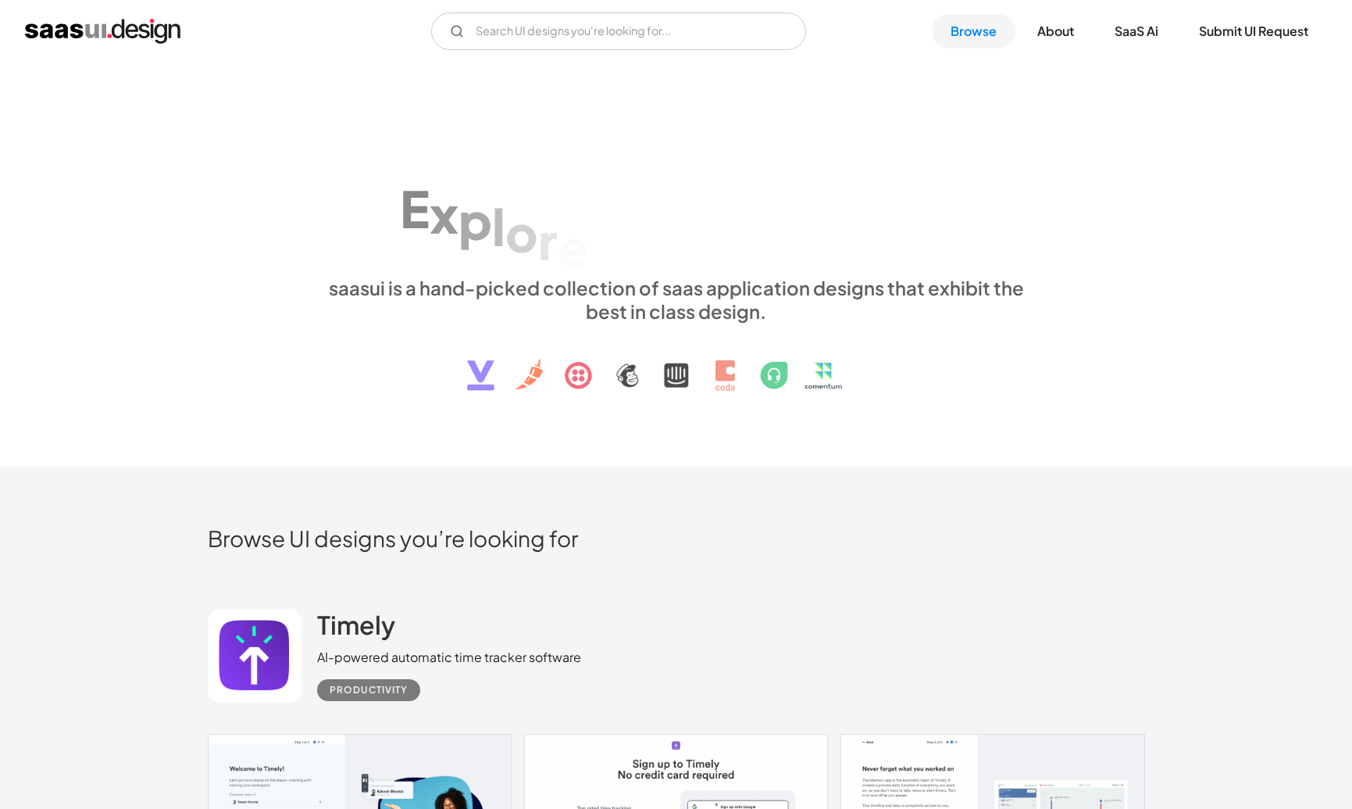
scroll to position [11722, 0]
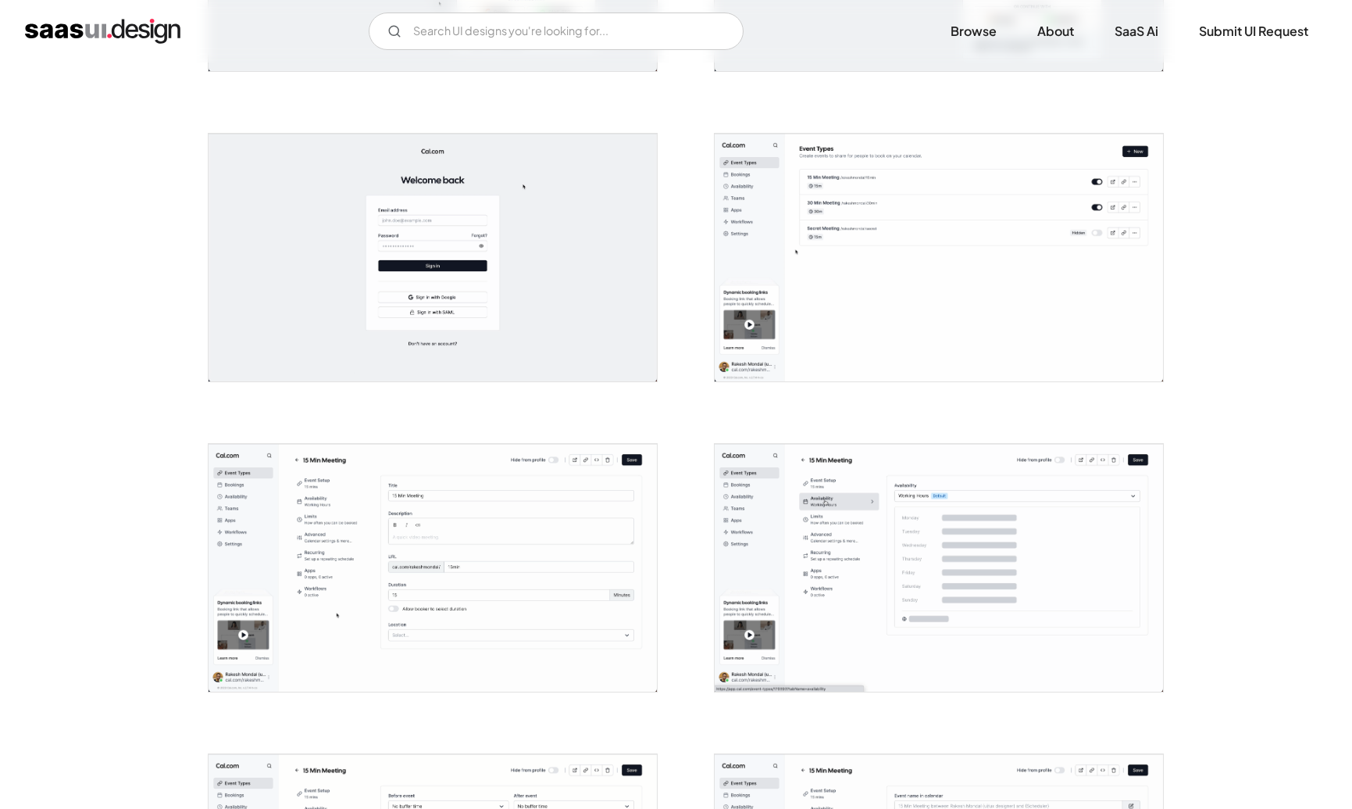
scroll to position [839, 0]
